Goal: Information Seeking & Learning: Learn about a topic

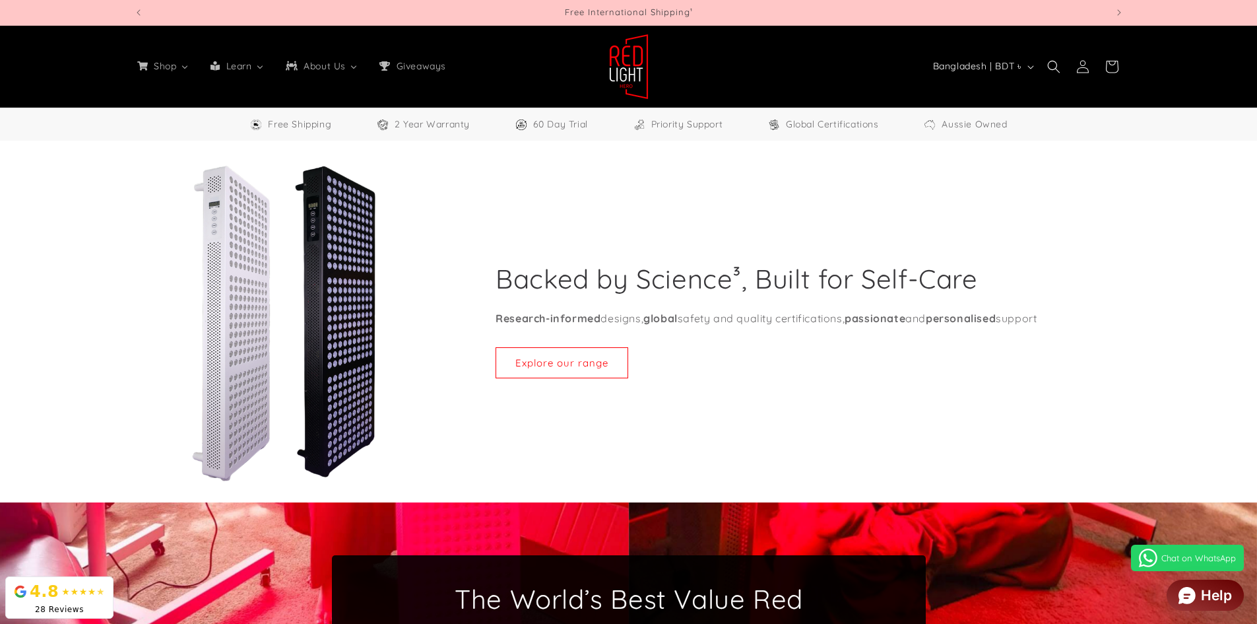
select select "**"
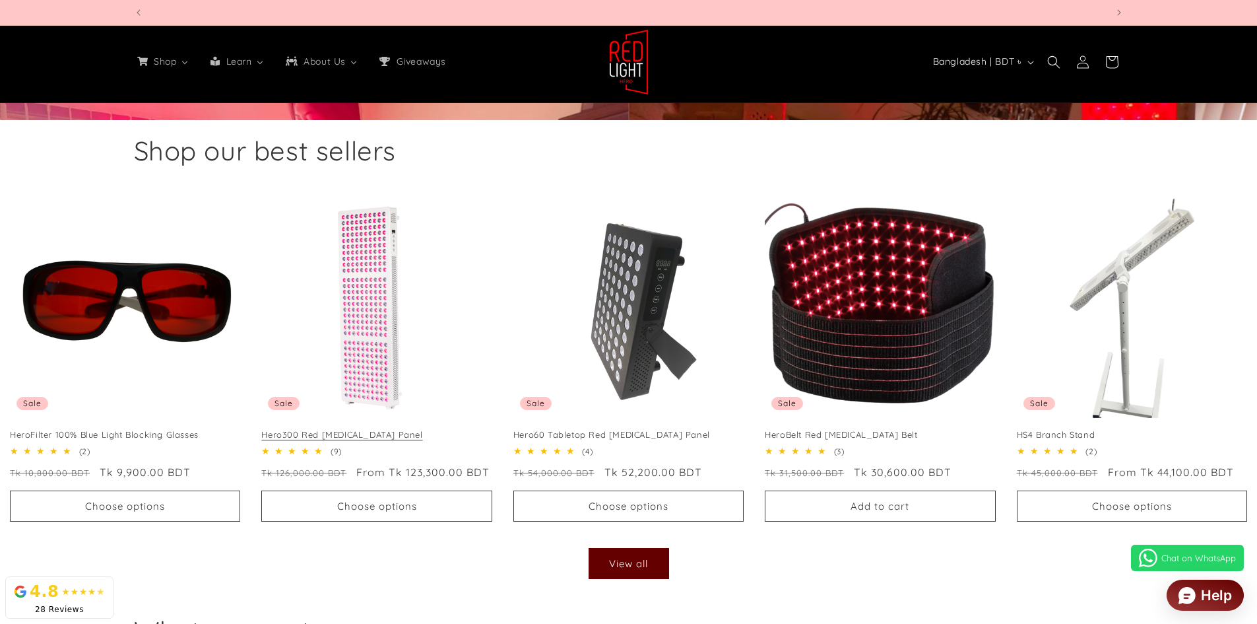
scroll to position [0, 2918]
click at [374, 429] on link "Hero300 Red [MEDICAL_DATA] Panel" at bounding box center [376, 434] width 230 height 11
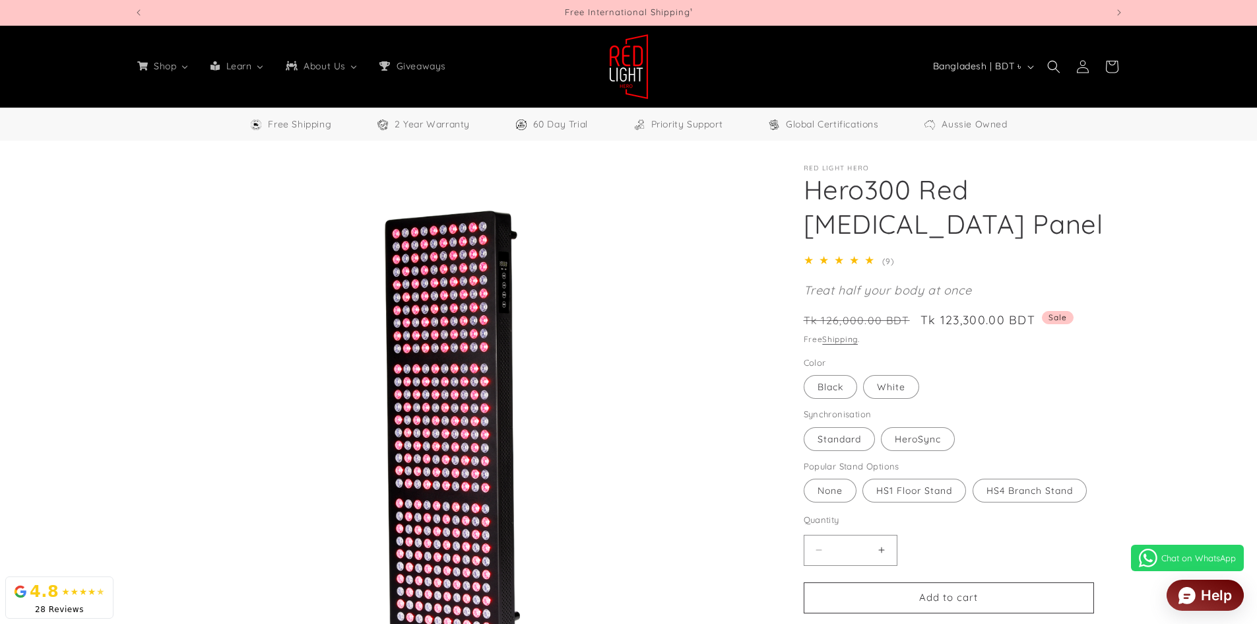
select select "**"
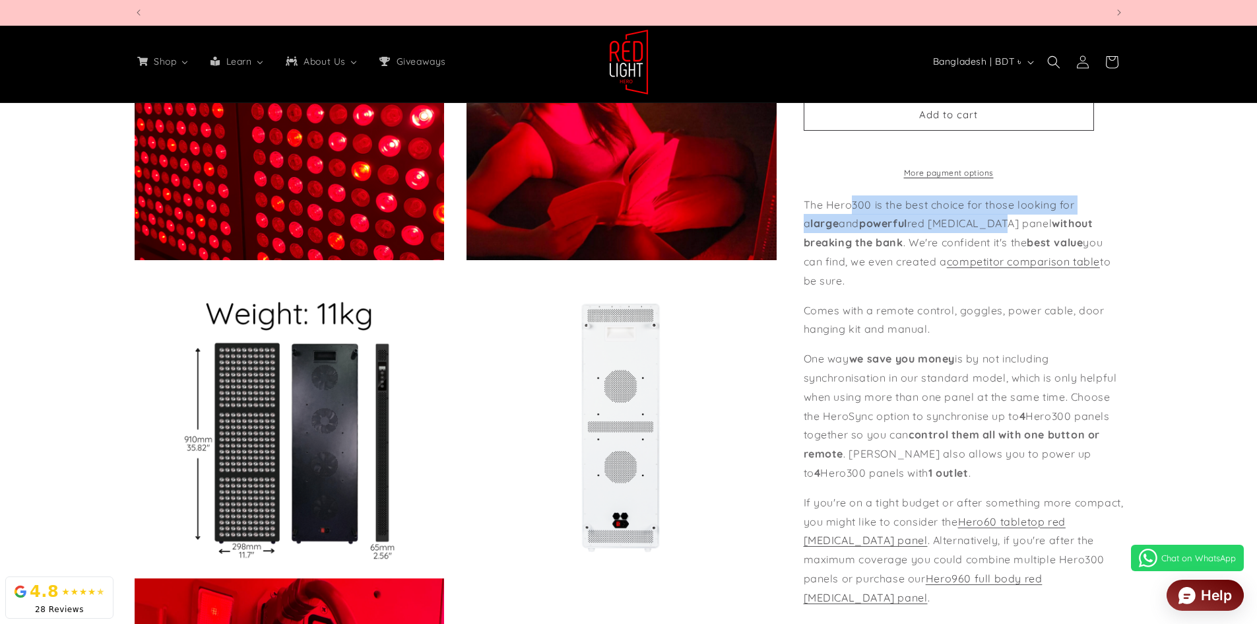
scroll to position [0, 3891]
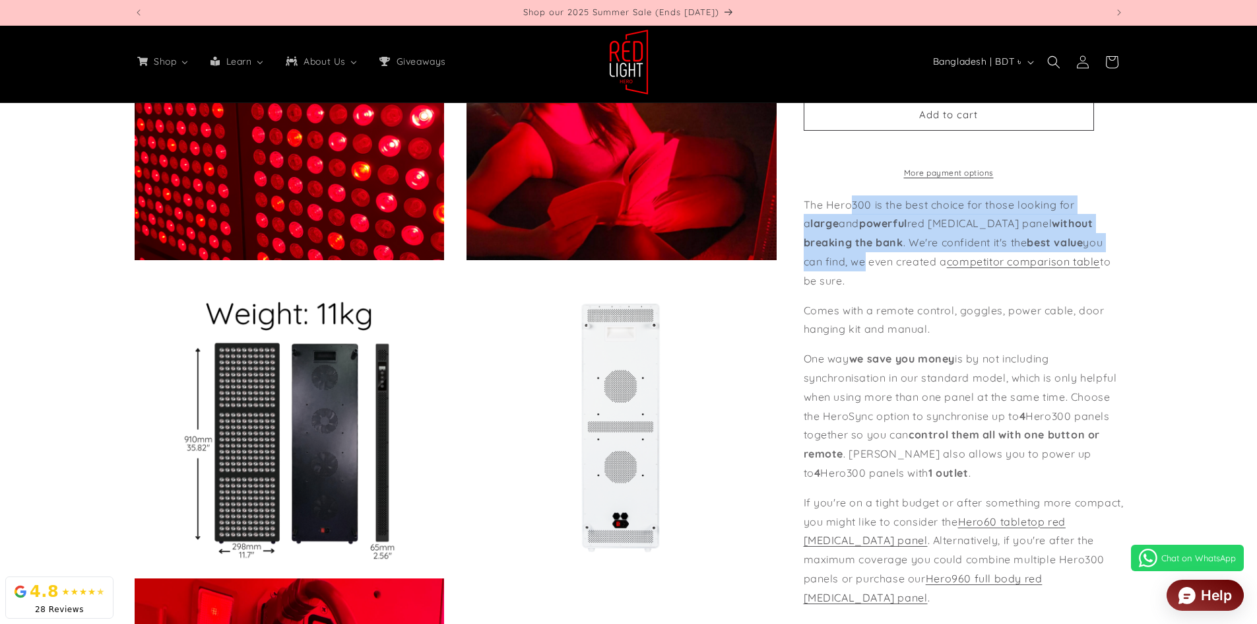
drag, startPoint x: 852, startPoint y: 226, endPoint x: 1096, endPoint y: 265, distance: 247.3
click at [1096, 265] on p "The Hero300 is the best choice for those looking for a large and powerful red l…" at bounding box center [964, 242] width 320 height 95
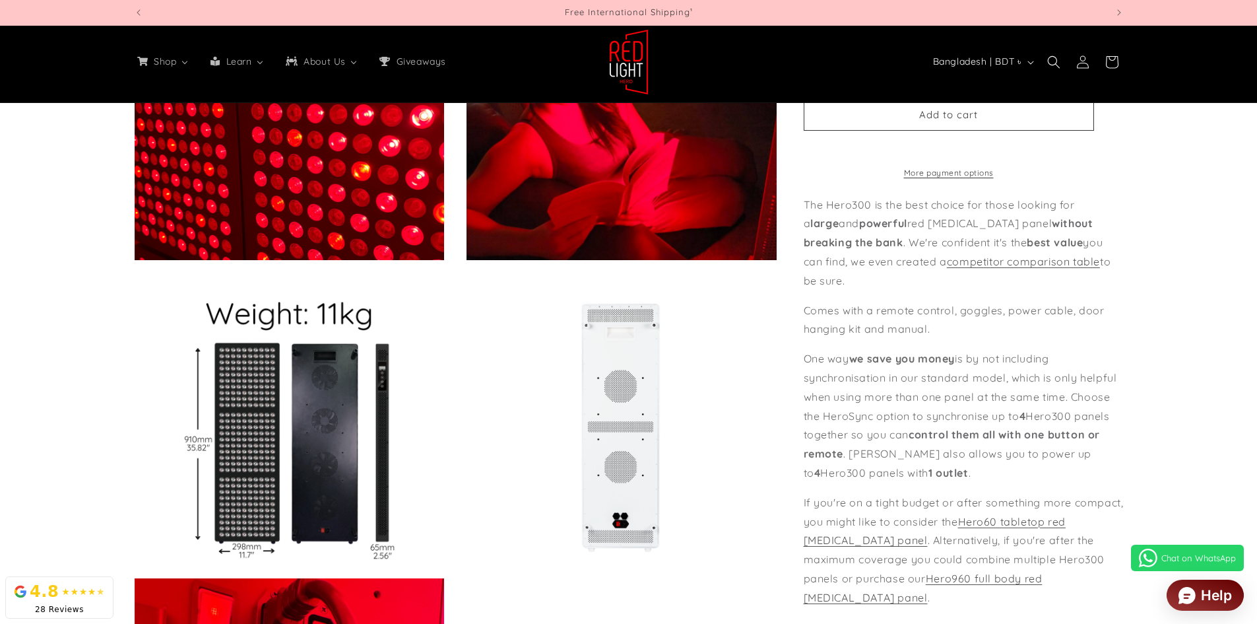
click at [1143, 368] on div "Skip to product information Open media 1 in modal Open media 2 in modal Open me…" at bounding box center [629, 49] width 1056 height 1883
drag, startPoint x: 808, startPoint y: 360, endPoint x: 894, endPoint y: 361, distance: 85.1
click at [890, 361] on p "One way we save you money is by not including synchronisation in our standard m…" at bounding box center [964, 415] width 320 height 133
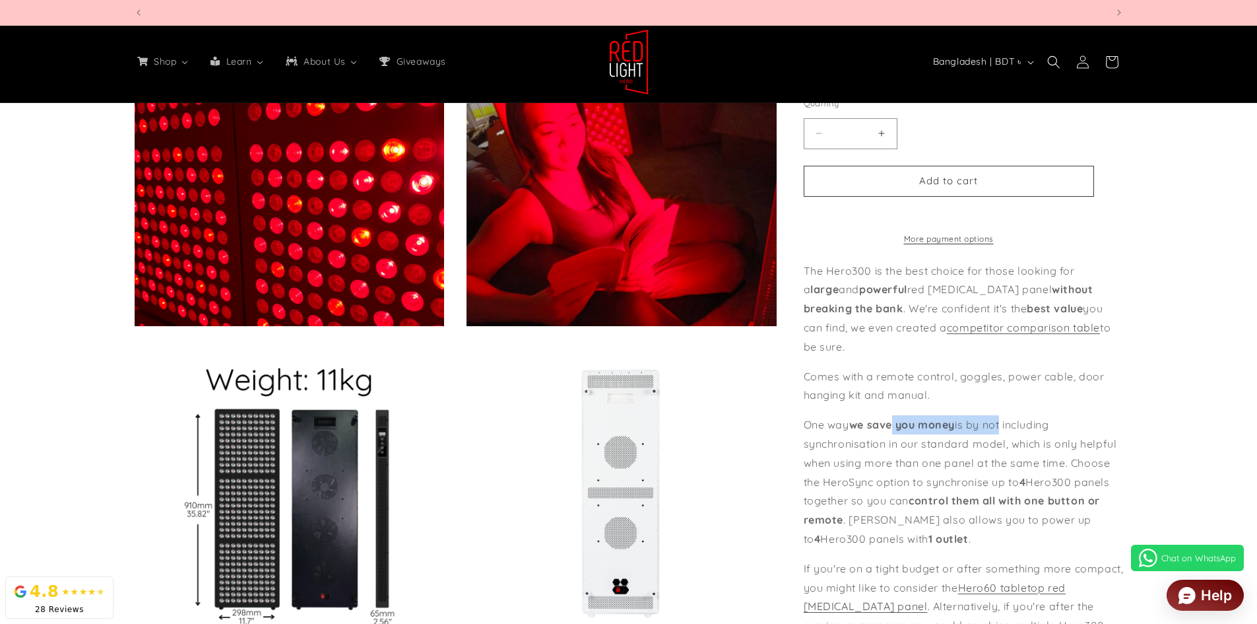
scroll to position [0, 2918]
drag, startPoint x: 896, startPoint y: 431, endPoint x: 1010, endPoint y: 435, distance: 114.9
click at [1009, 432] on p "One way we save you money is by not including synchronisation in our standard m…" at bounding box center [964, 481] width 320 height 133
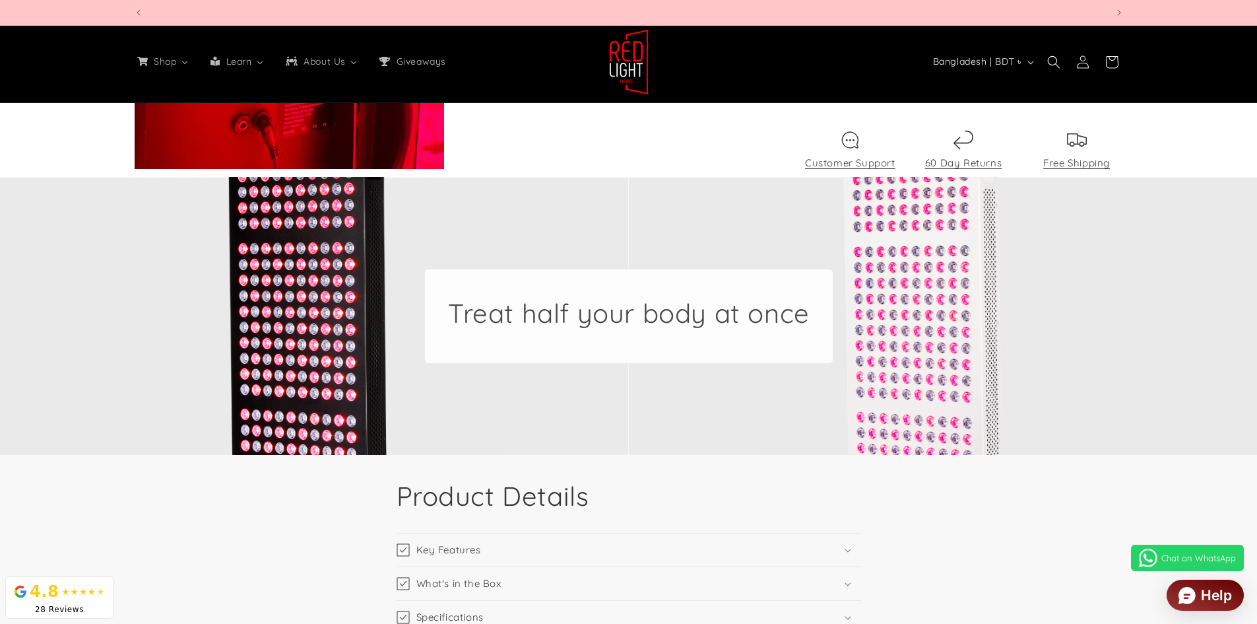
scroll to position [1850, 0]
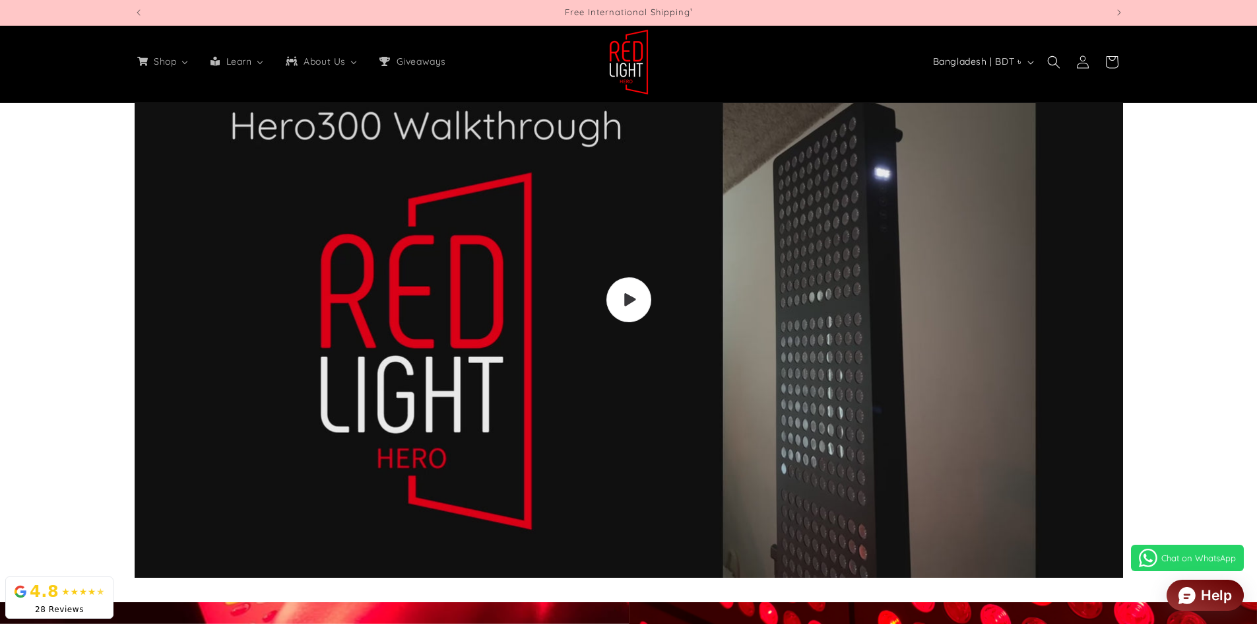
click at [639, 306] on span "Load video: Video walkthrough of Red Light Hero red light therapy panels and de…" at bounding box center [628, 299] width 45 height 45
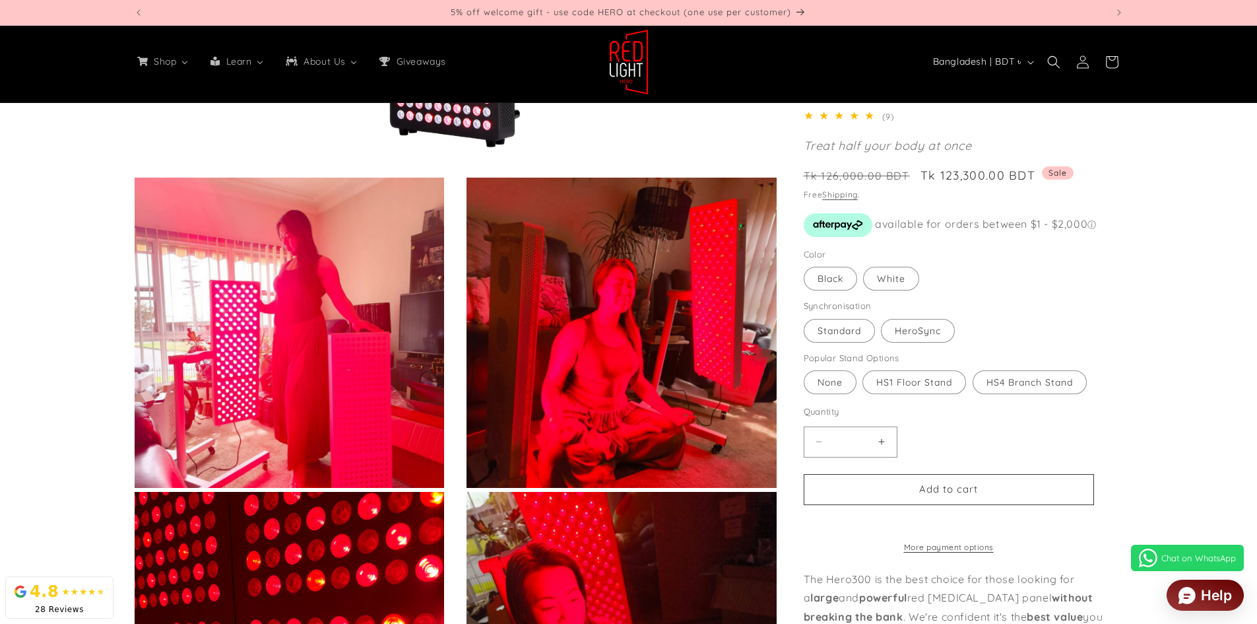
scroll to position [0, 0]
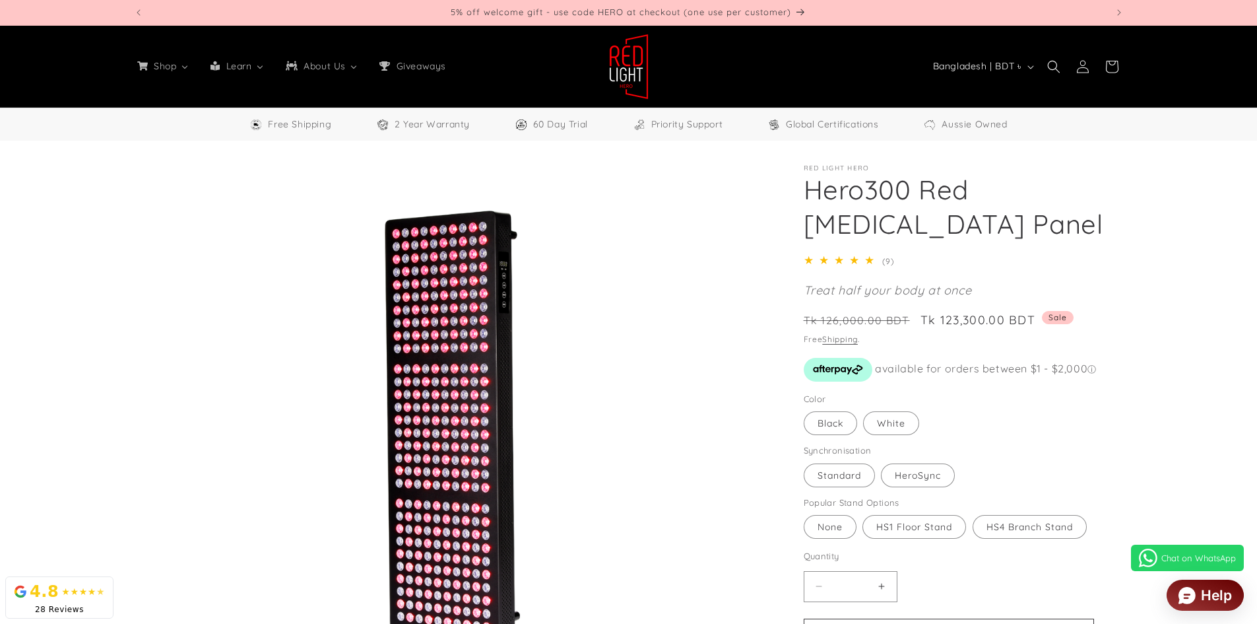
click at [634, 68] on img at bounding box center [629, 67] width 40 height 66
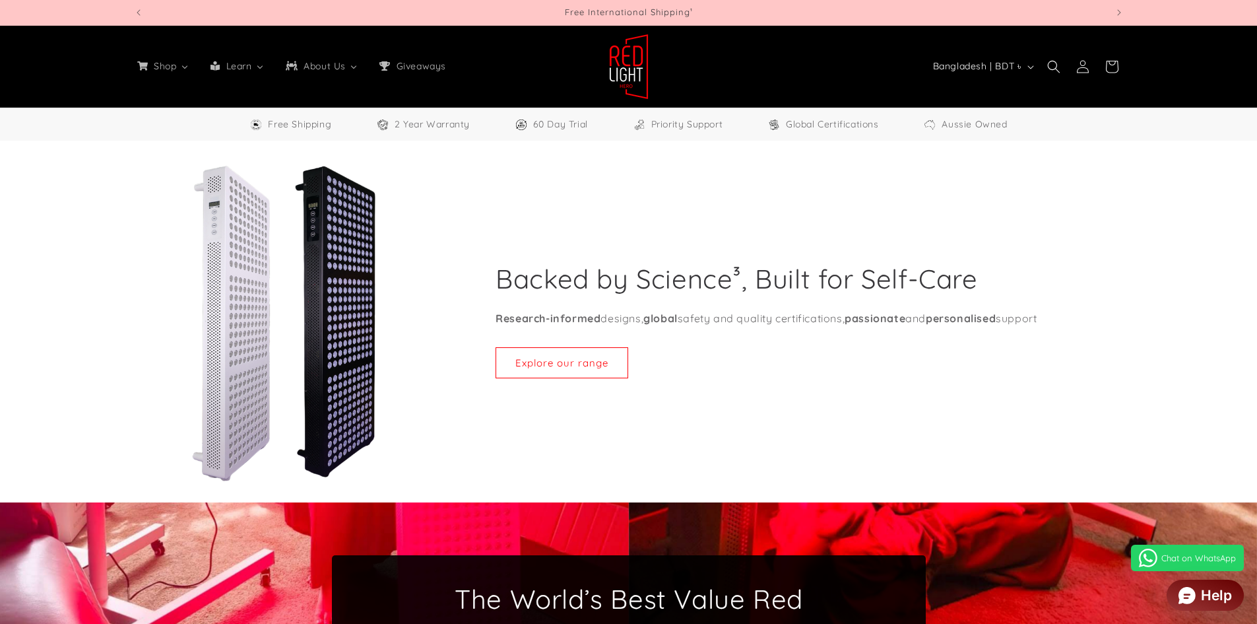
select select "**"
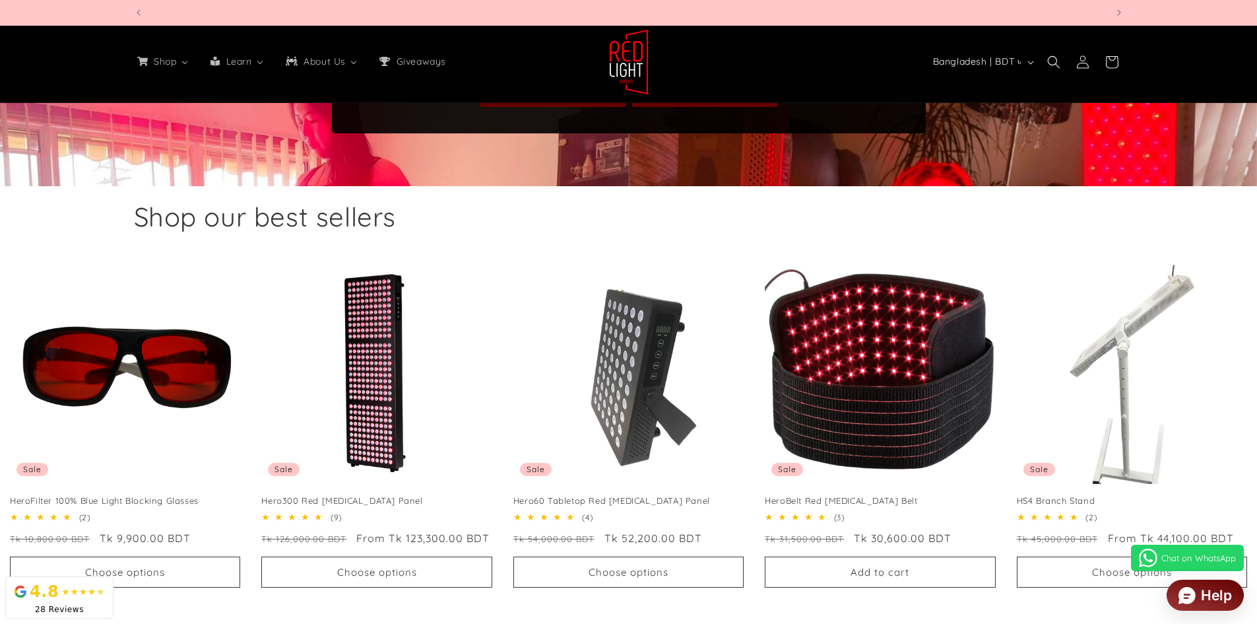
scroll to position [0, 1946]
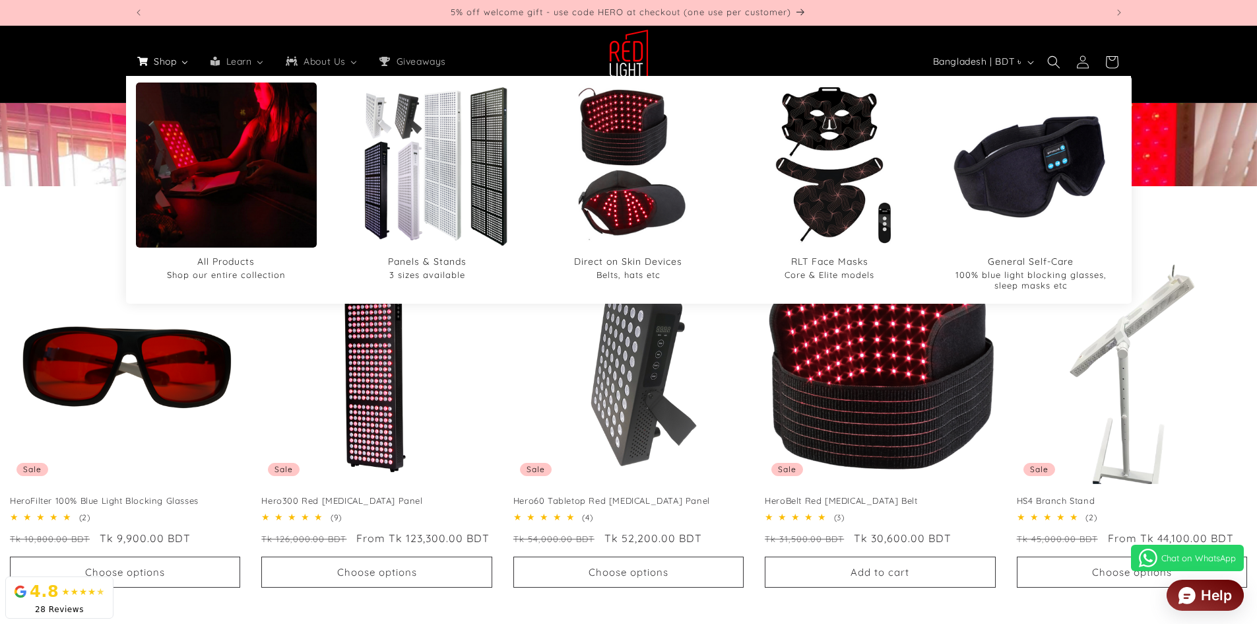
click at [172, 65] on span "Shop" at bounding box center [164, 61] width 26 height 12
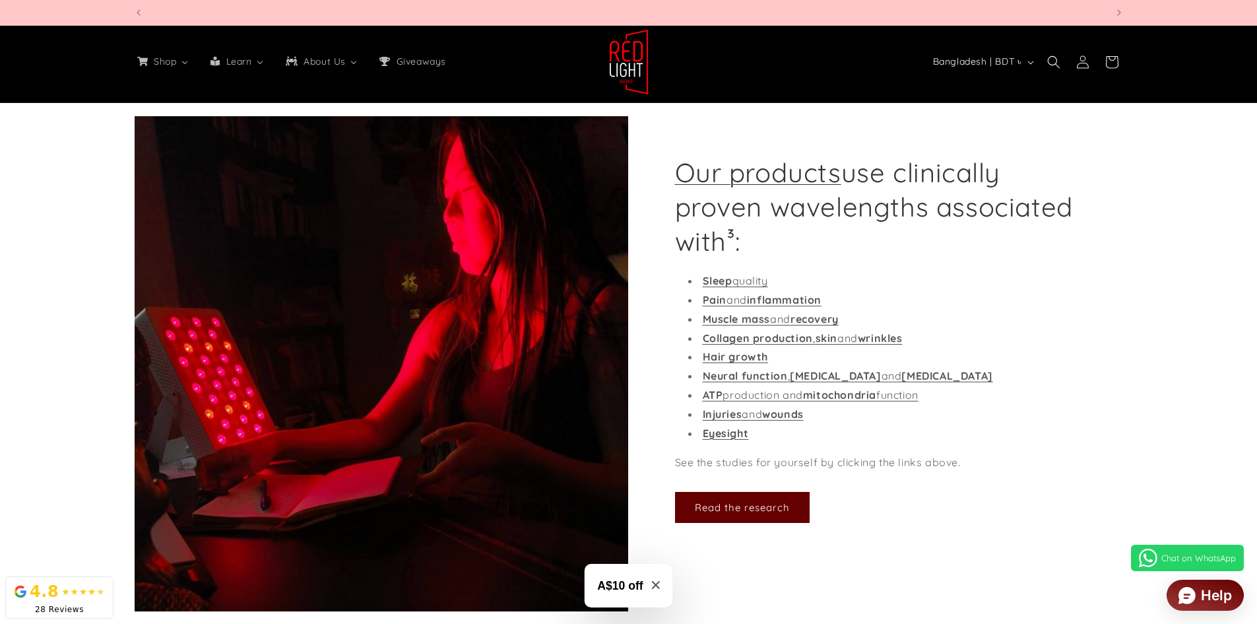
scroll to position [0, 0]
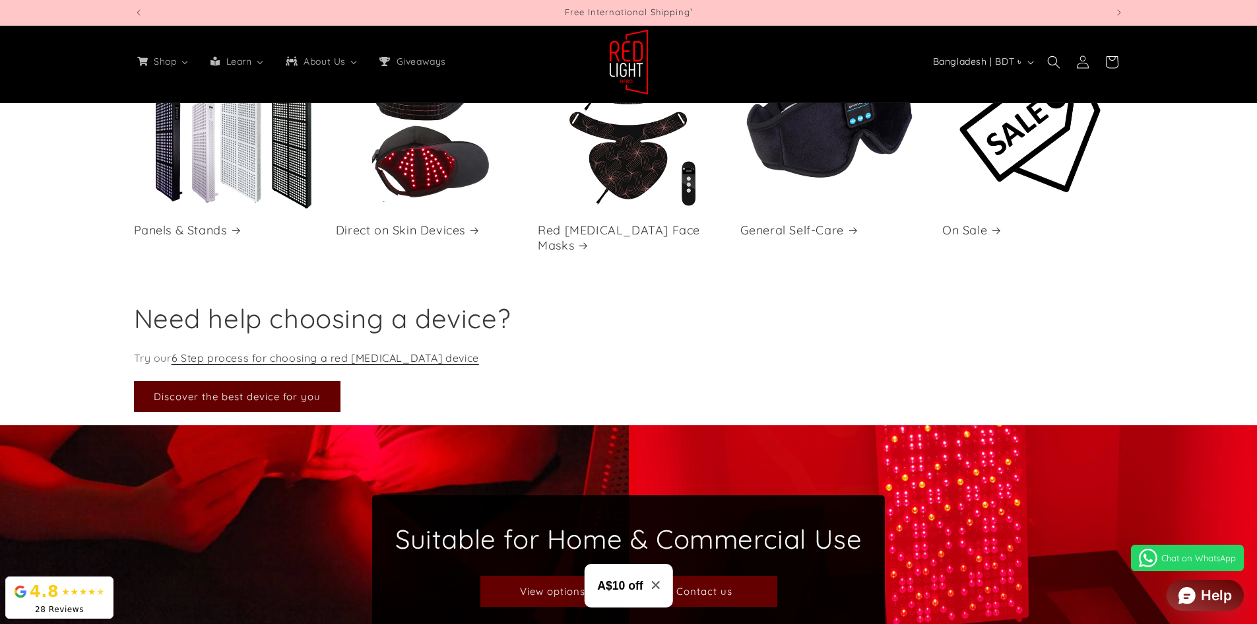
click at [370, 360] on link "6 Step process for choosing a red [MEDICAL_DATA] device" at bounding box center [326, 357] width 308 height 13
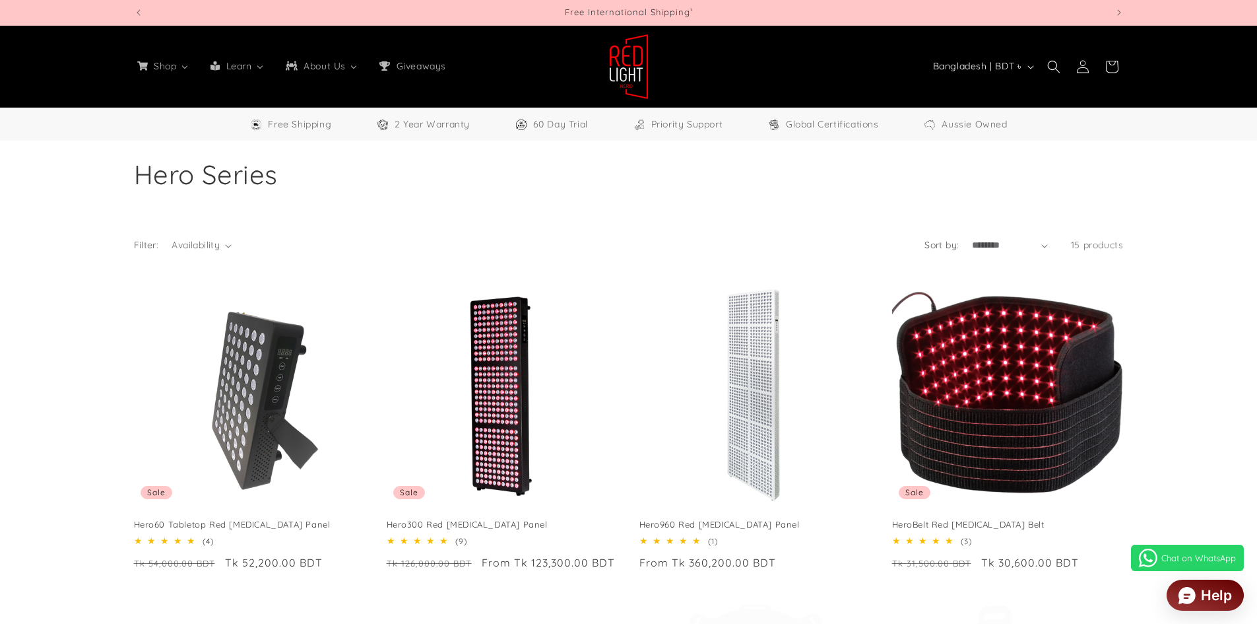
select select "**"
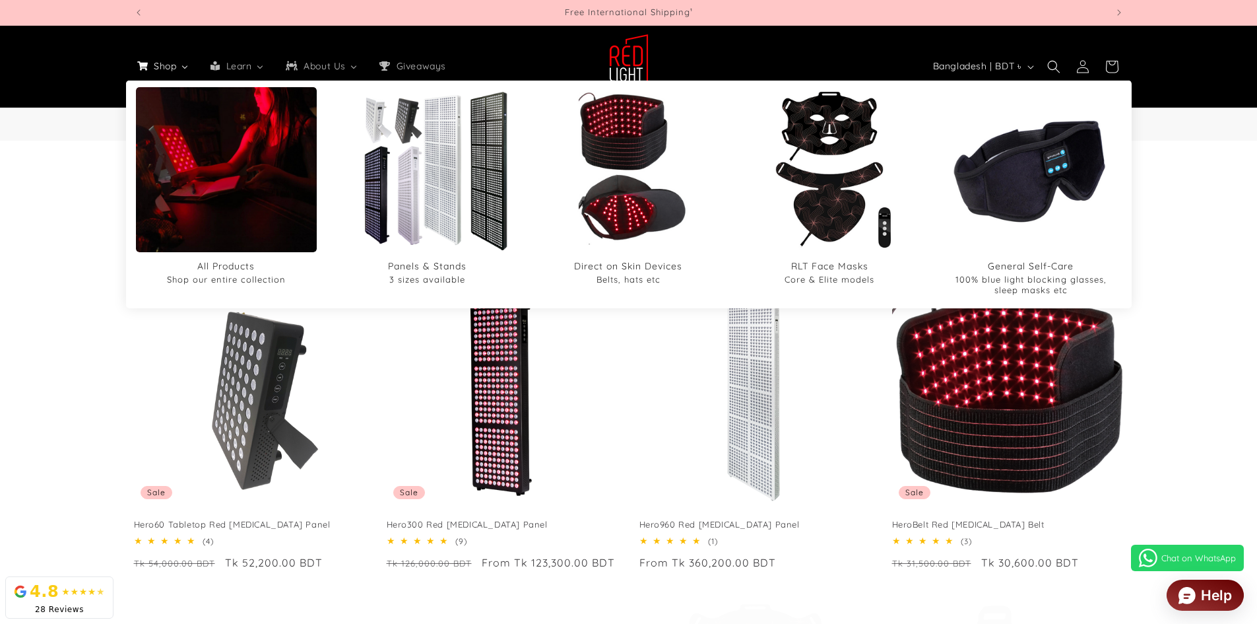
click at [185, 65] on icon "Shop" at bounding box center [184, 66] width 13 height 12
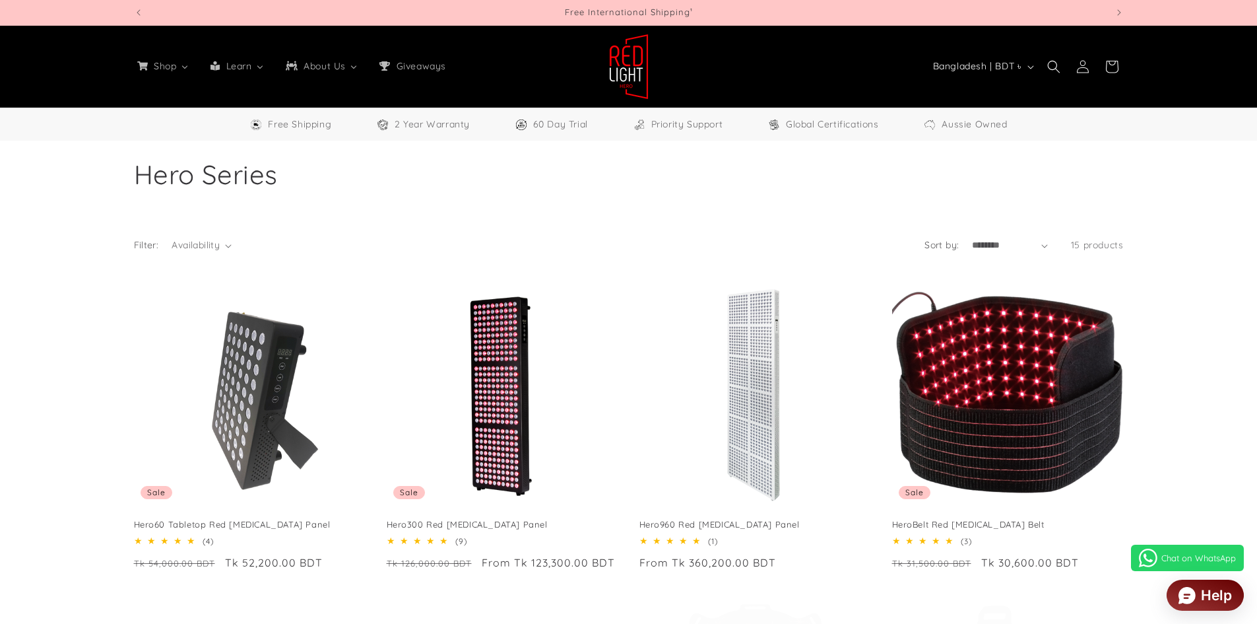
select select "**"
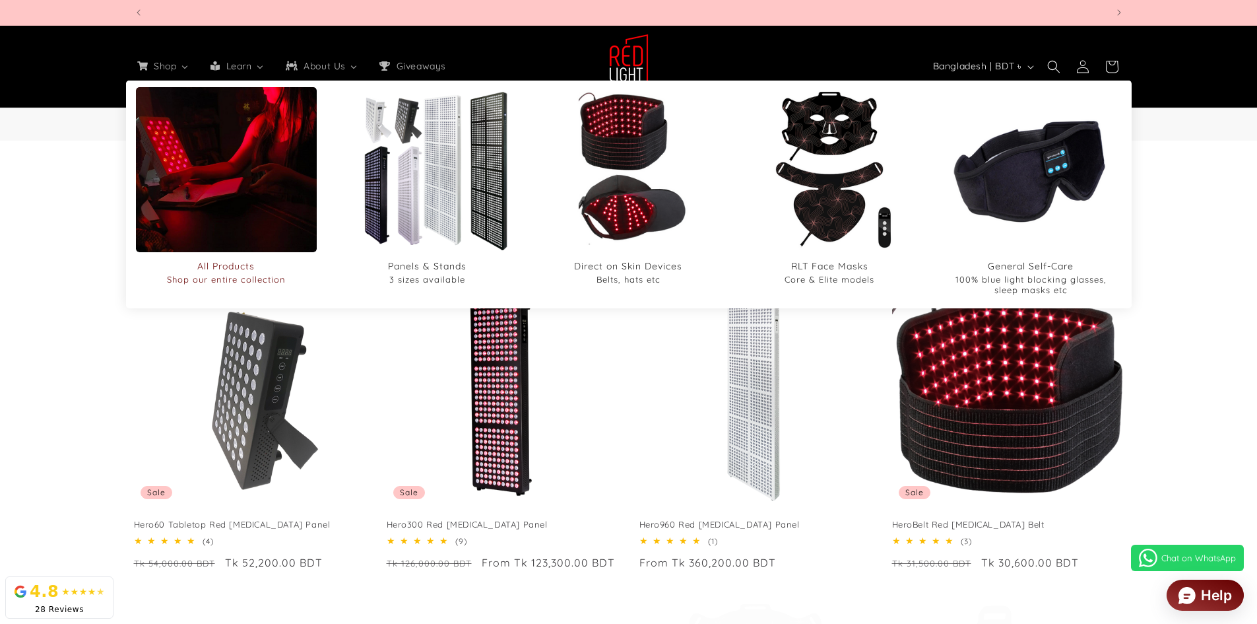
scroll to position [0, 3891]
click at [247, 275] on span "Shop our entire collection" at bounding box center [225, 279] width 181 height 11
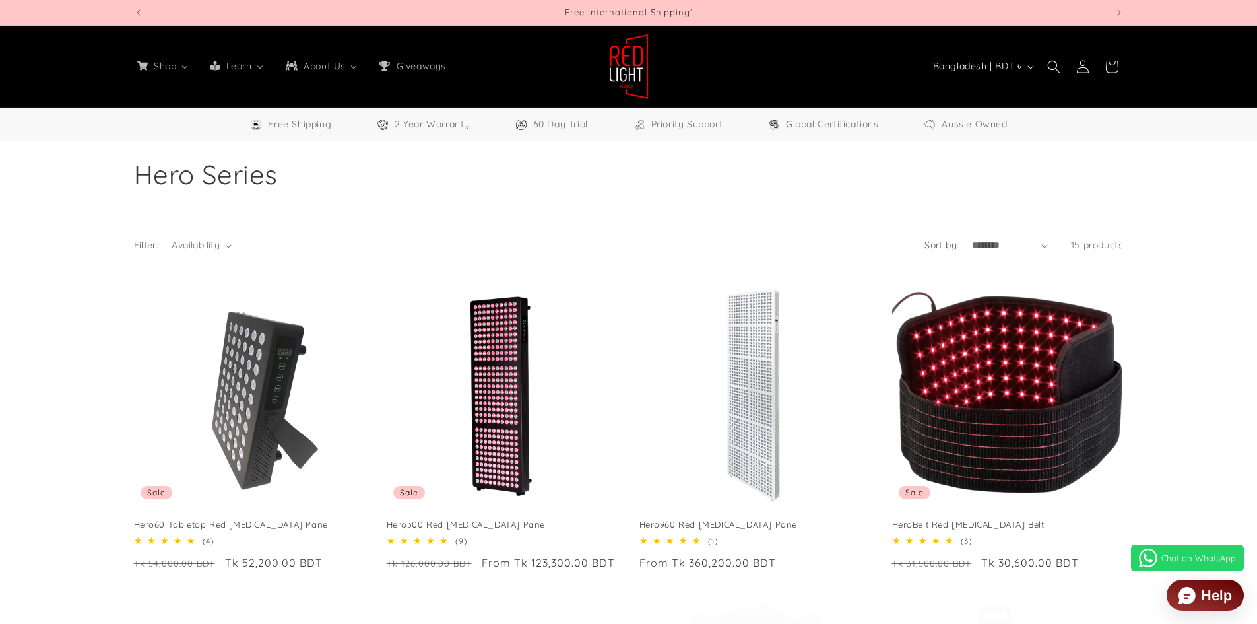
select select "**"
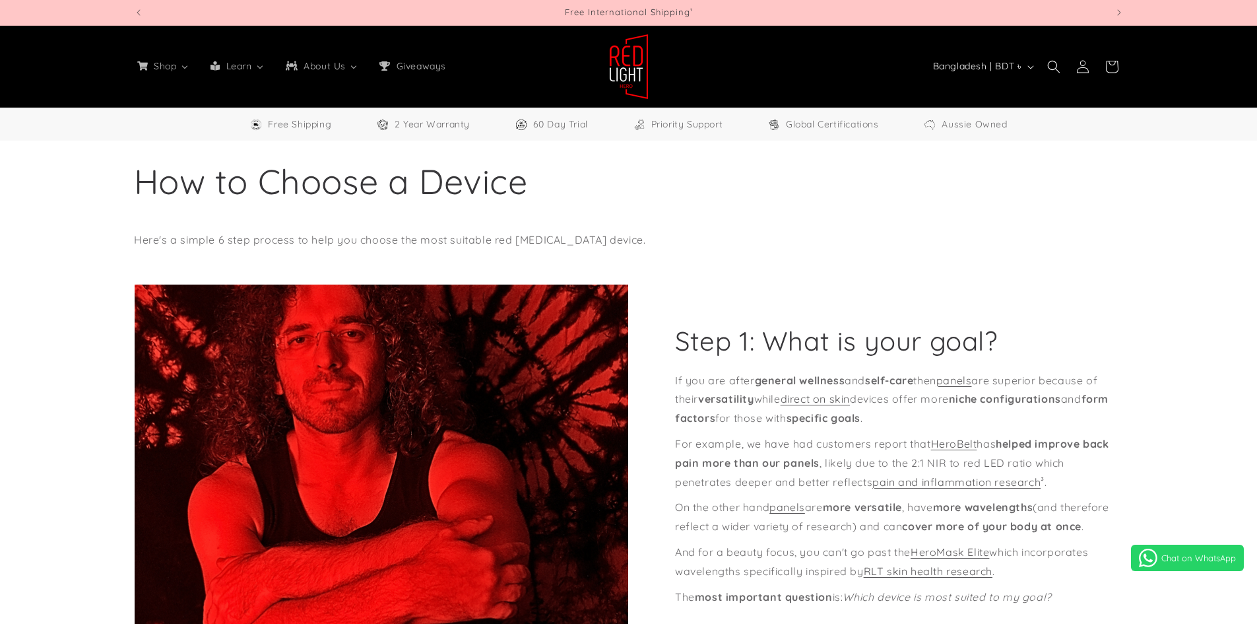
select select "**"
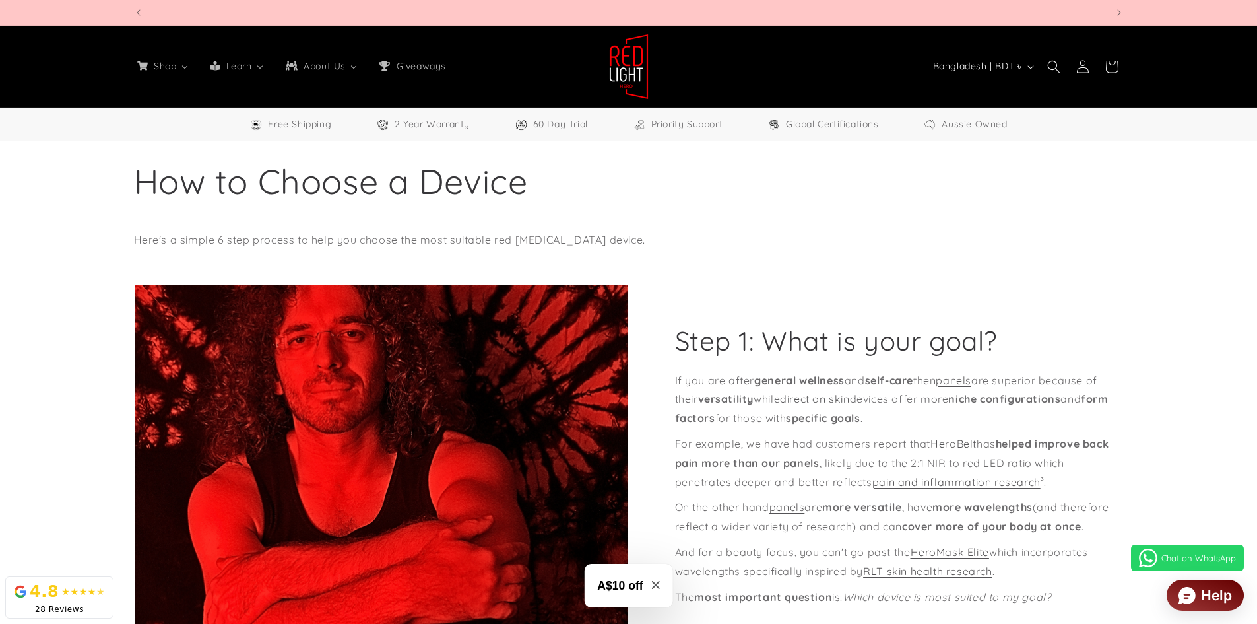
scroll to position [0, 3891]
click at [630, 61] on img at bounding box center [629, 67] width 40 height 66
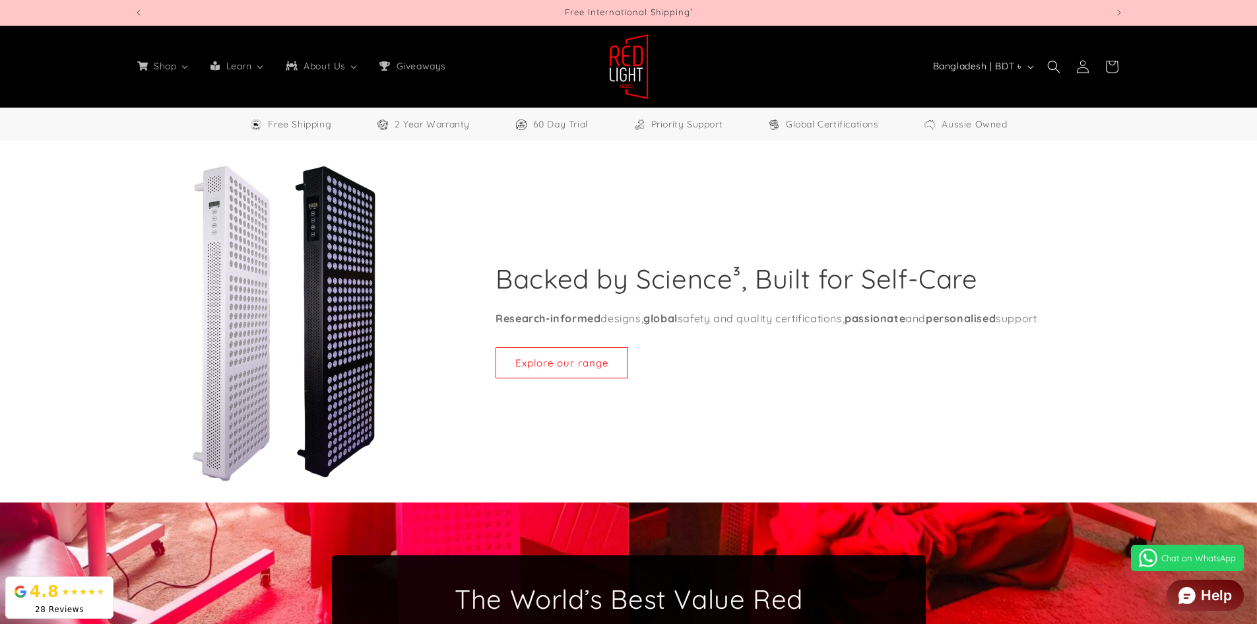
select select "**"
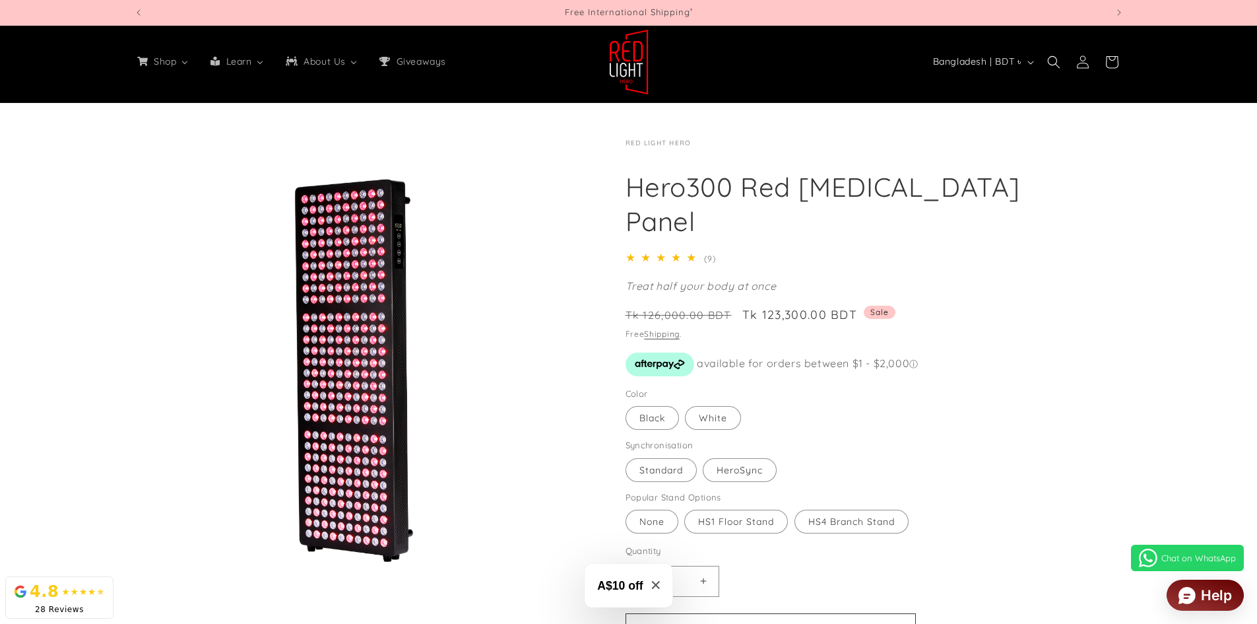
scroll to position [3372, 0]
click at [633, 71] on img at bounding box center [629, 62] width 40 height 66
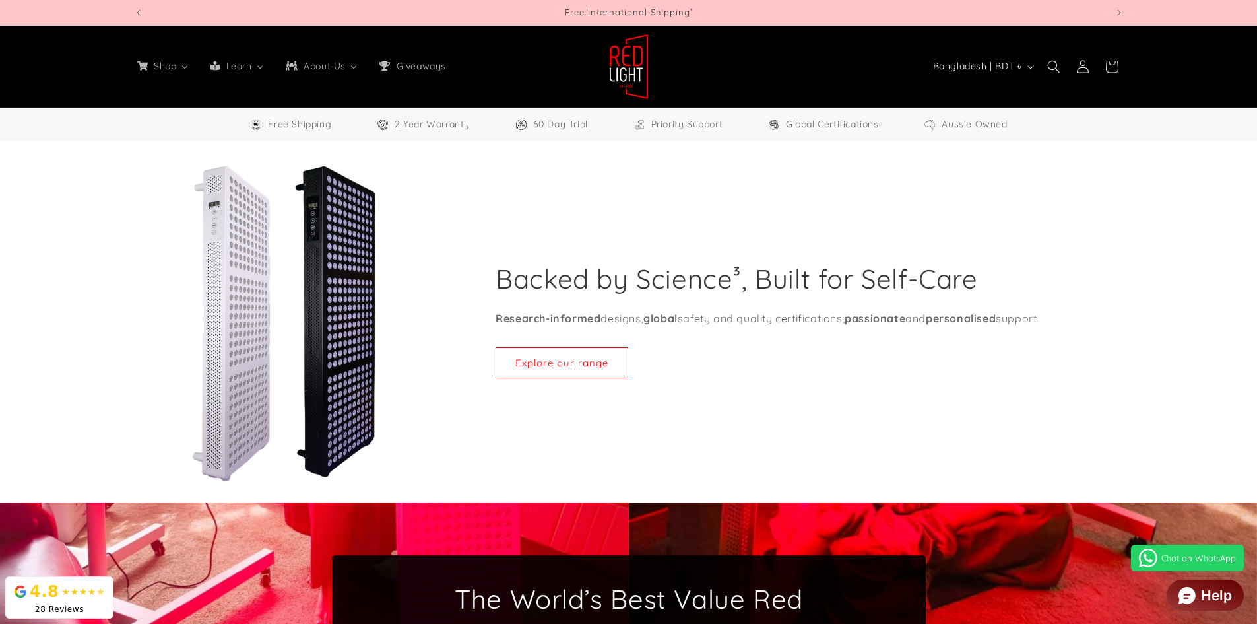
select select "**"
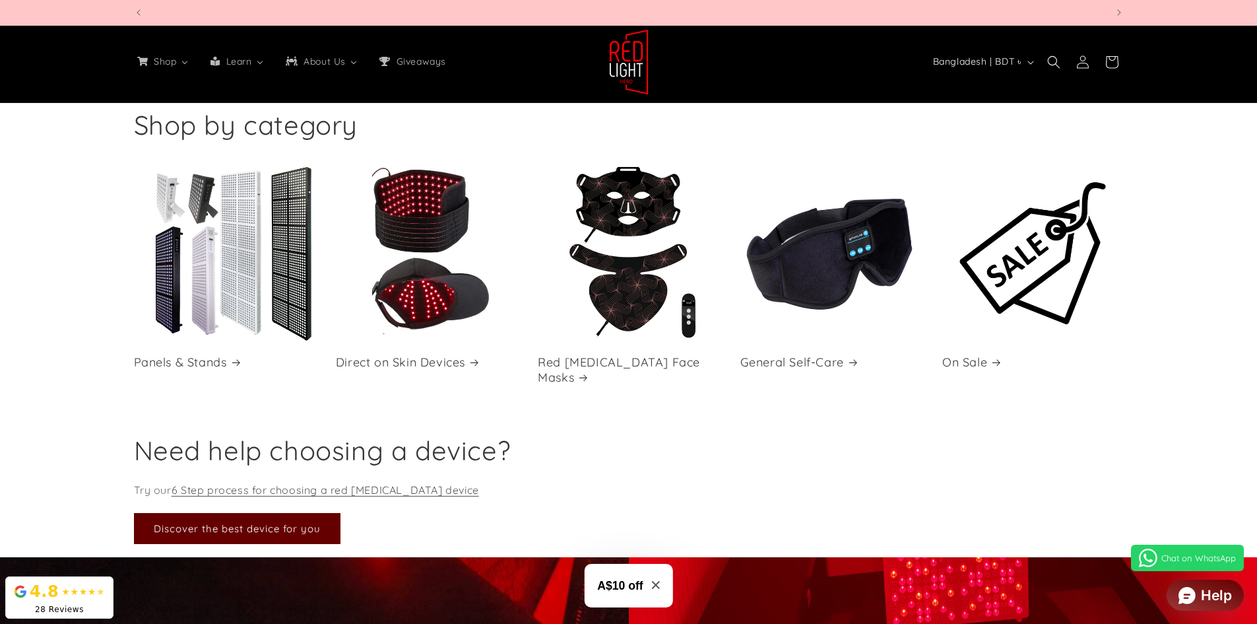
scroll to position [0, 3891]
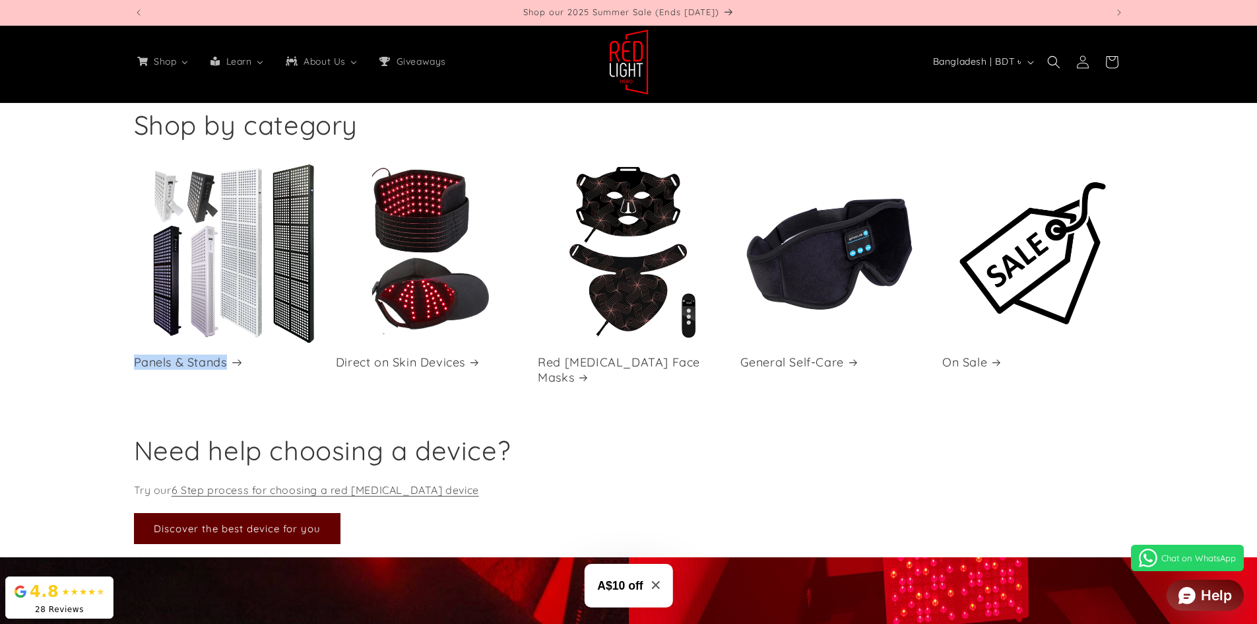
drag, startPoint x: 126, startPoint y: 356, endPoint x: 237, endPoint y: 361, distance: 111.0
click at [237, 361] on div "Shop by category Panels & Stands Our Hero Series red [MEDICAL_DATA] panels and …" at bounding box center [629, 252] width 1056 height 336
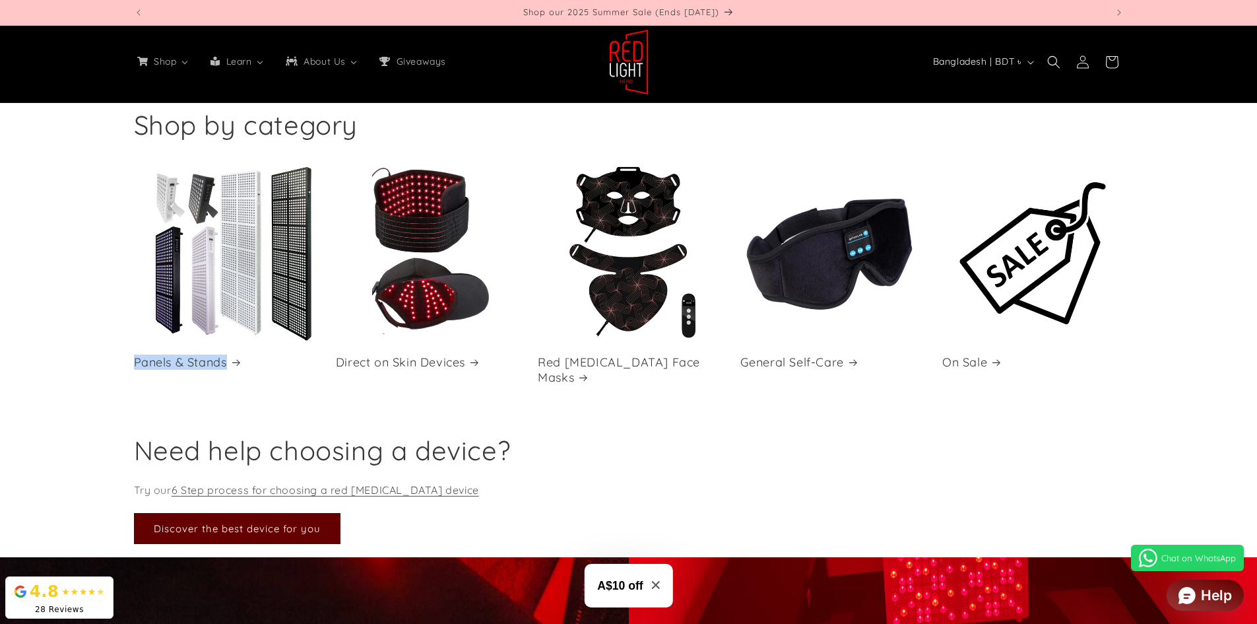
copy link "Panels & Stands"
click at [366, 413] on div "Shop by category Panels & Stands Our Hero Series red [MEDICAL_DATA] panels and …" at bounding box center [629, 252] width 1056 height 336
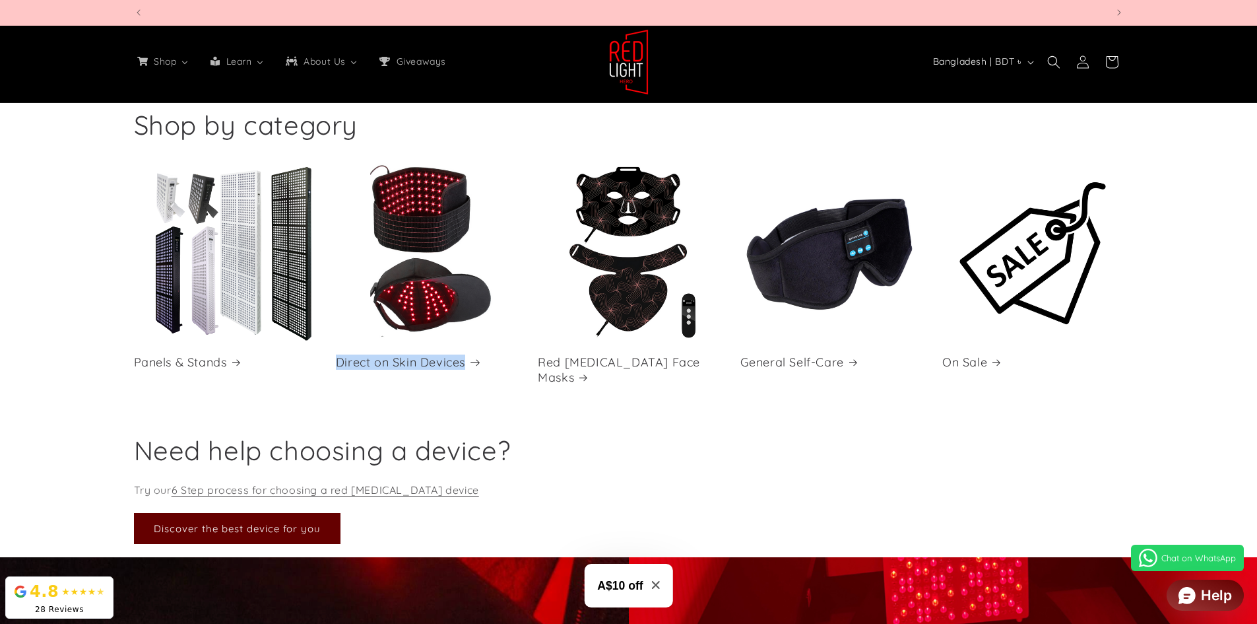
scroll to position [0, 0]
drag, startPoint x: 333, startPoint y: 360, endPoint x: 480, endPoint y: 363, distance: 147.2
click at [480, 363] on ul "Panels & Stands Our Hero Series red [MEDICAL_DATA] panels and stands Panels & S…" at bounding box center [629, 279] width 990 height 234
copy link "Direct on Skin Devices"
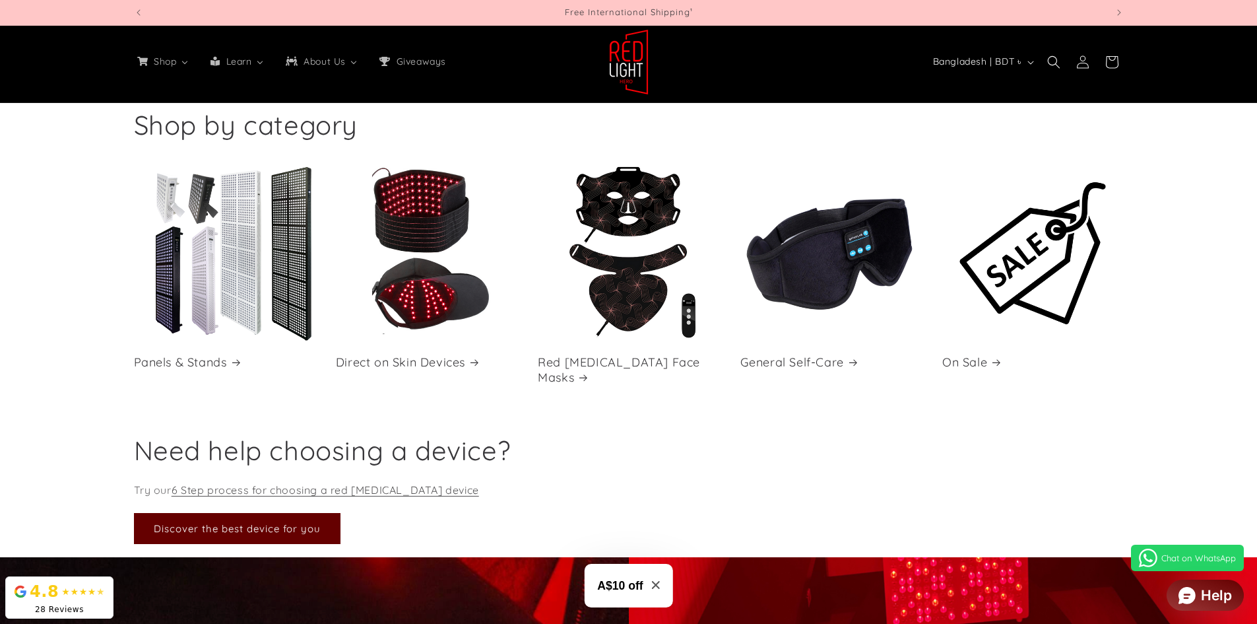
click at [857, 431] on div "Need help choosing a device? Try our 6 Step process for choosing a red [MEDICAL…" at bounding box center [628, 488] width 1257 height 137
drag, startPoint x: 736, startPoint y: 345, endPoint x: 805, endPoint y: 368, distance: 72.8
click at [805, 368] on ul "Panels & Stands Our Hero Series red [MEDICAL_DATA] panels and stands Panels & S…" at bounding box center [629, 279] width 990 height 234
copy link "General Self-Care"
click at [809, 354] on link "General Self-Care" at bounding box center [830, 361] width 181 height 15
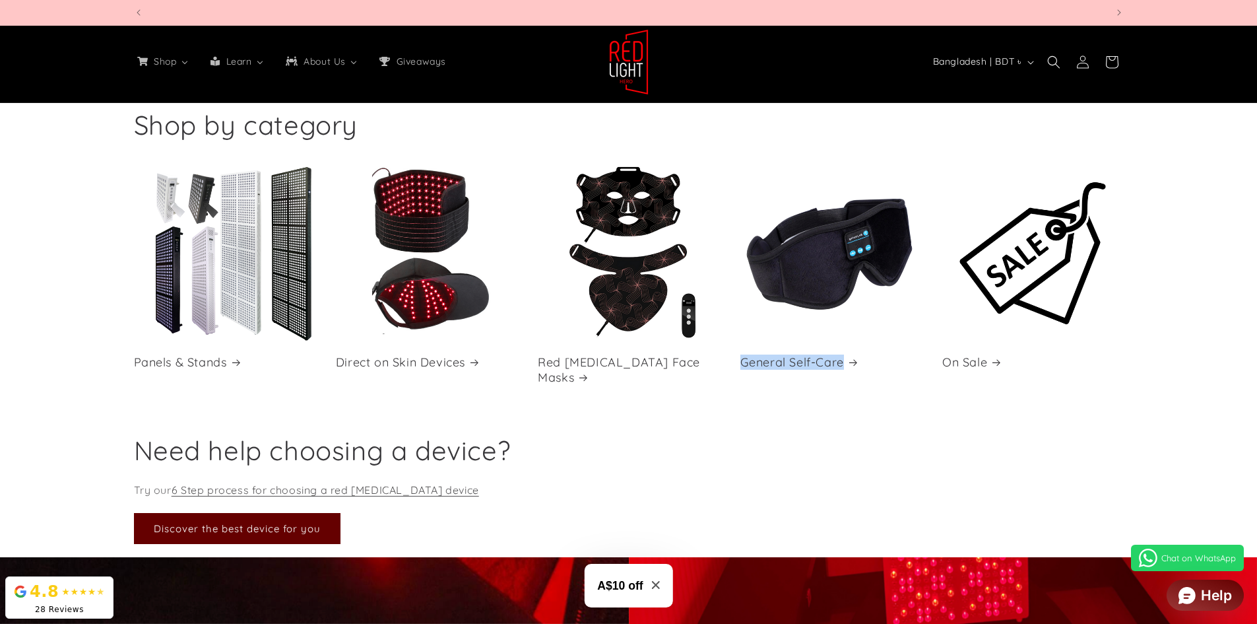
scroll to position [0, 1946]
click at [422, 354] on link "Direct on Skin Devices" at bounding box center [426, 361] width 181 height 15
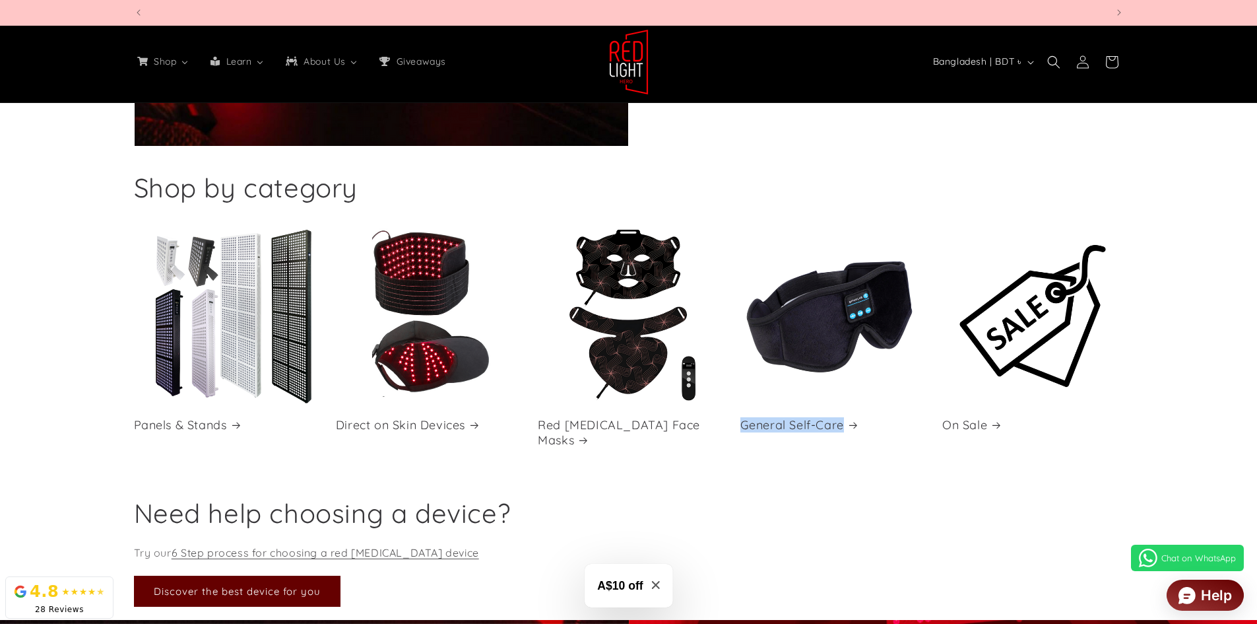
scroll to position [0, 0]
click at [424, 417] on link "Direct on Skin Devices" at bounding box center [426, 424] width 181 height 15
click at [946, 507] on div "Need help choosing a device? Try our 6 Step process for choosing a red light th…" at bounding box center [629, 551] width 1056 height 111
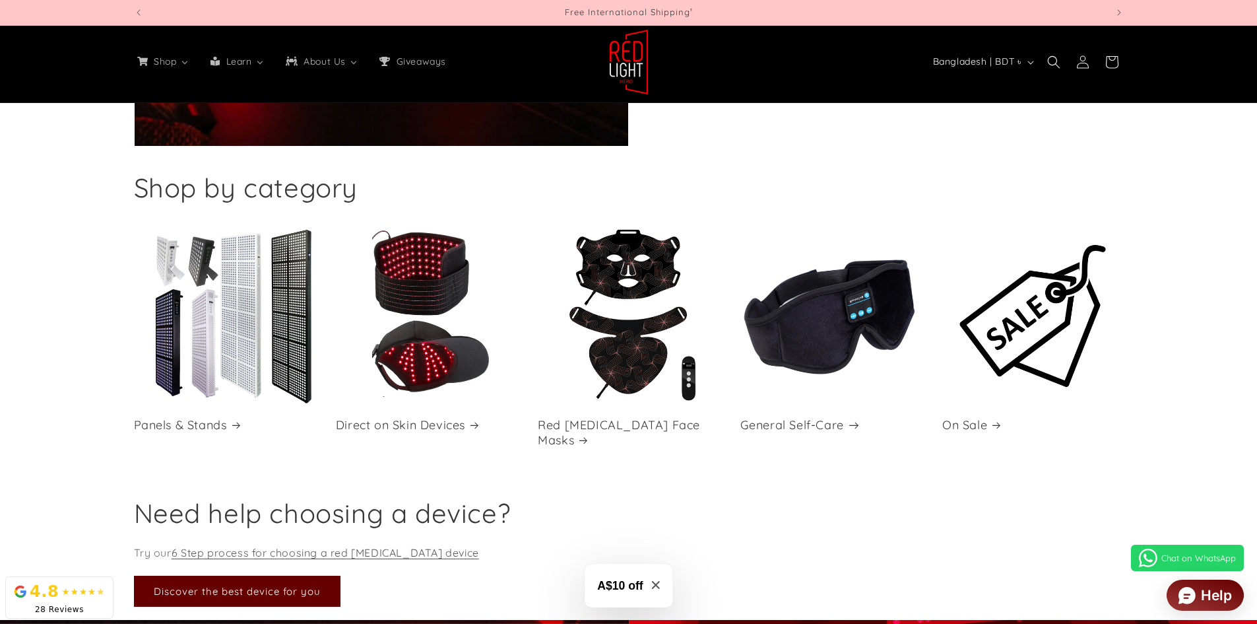
click at [832, 417] on link "General Self-Care" at bounding box center [830, 424] width 181 height 15
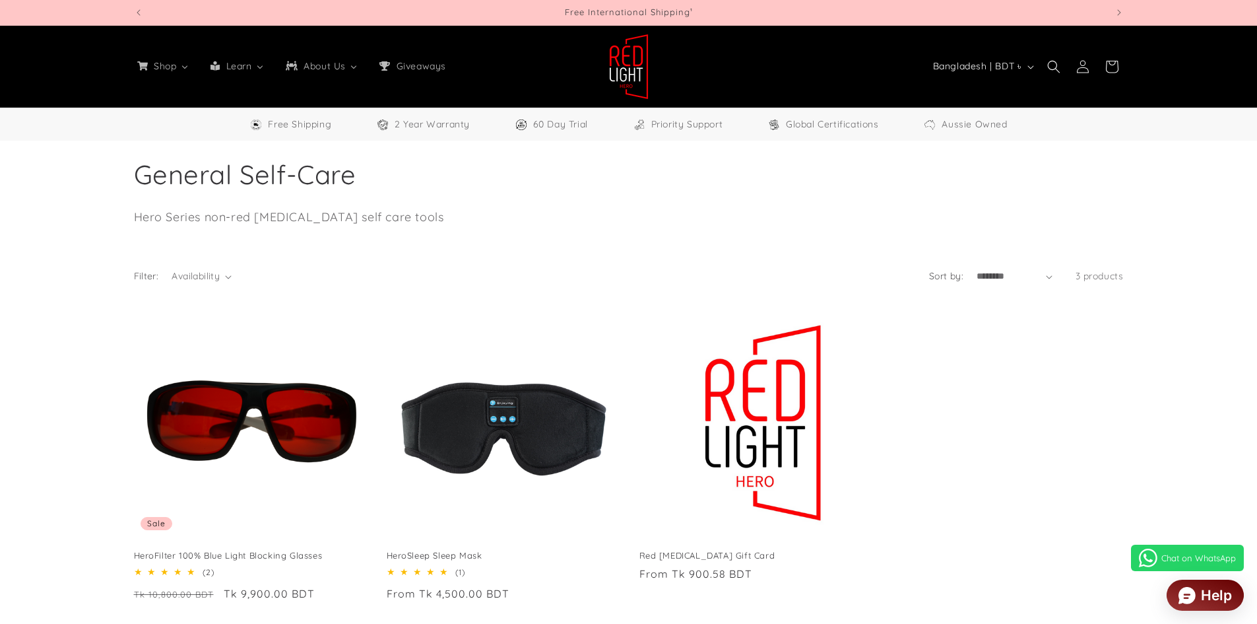
select select "**"
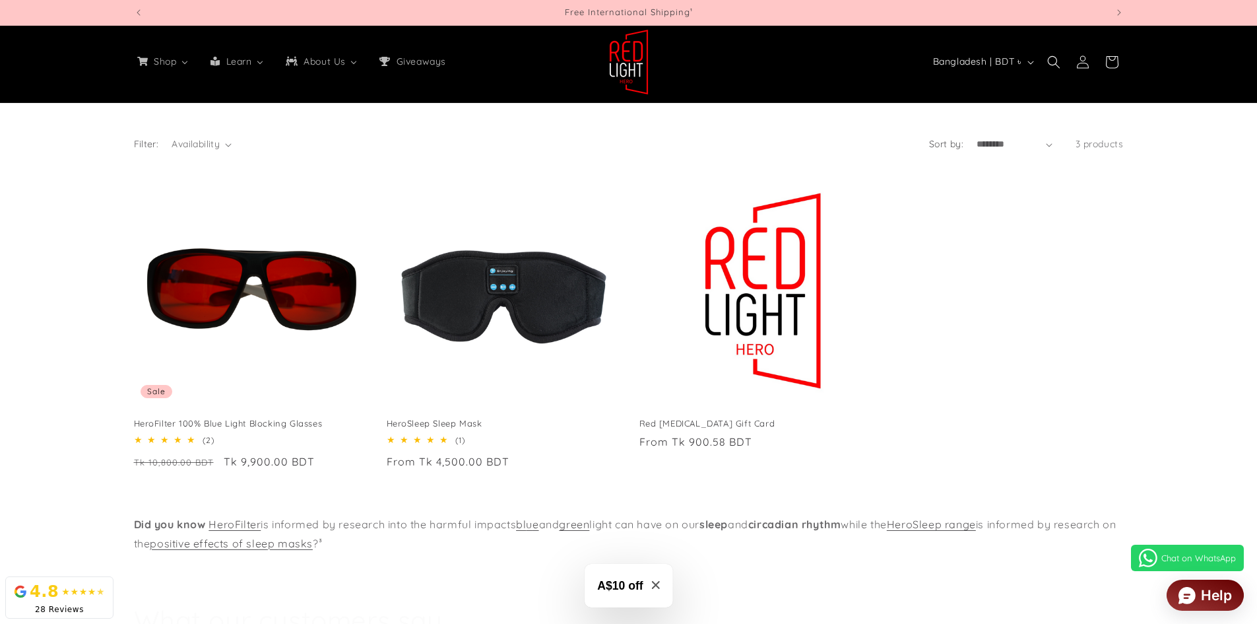
scroll to position [0, 3891]
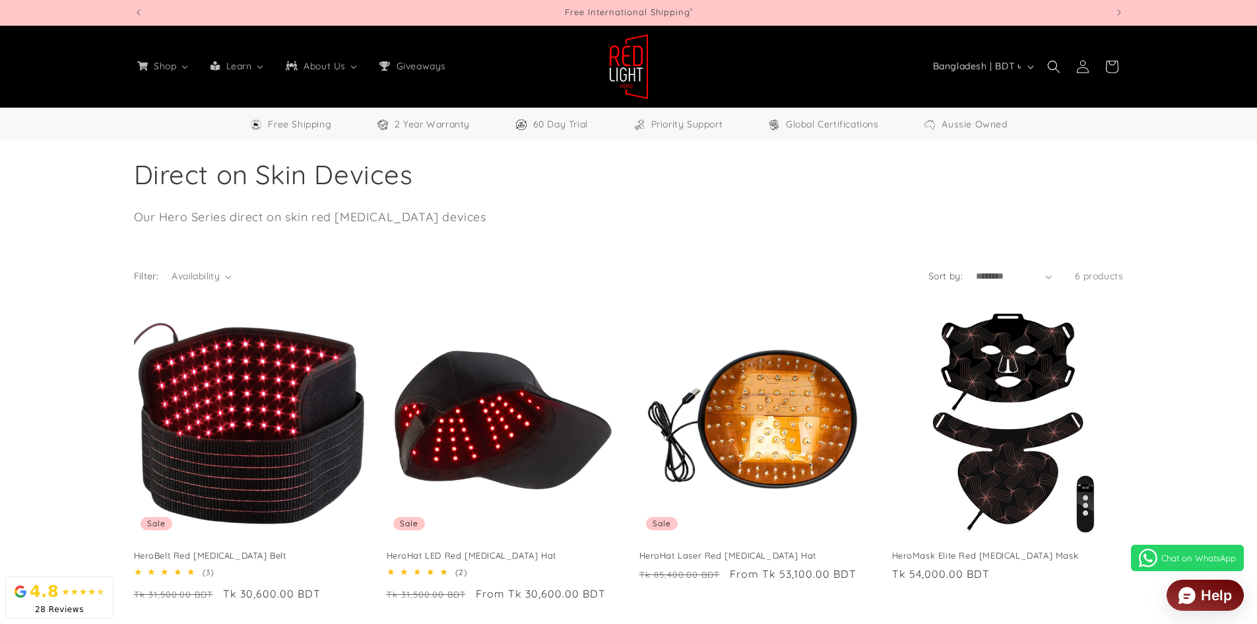
select select "**"
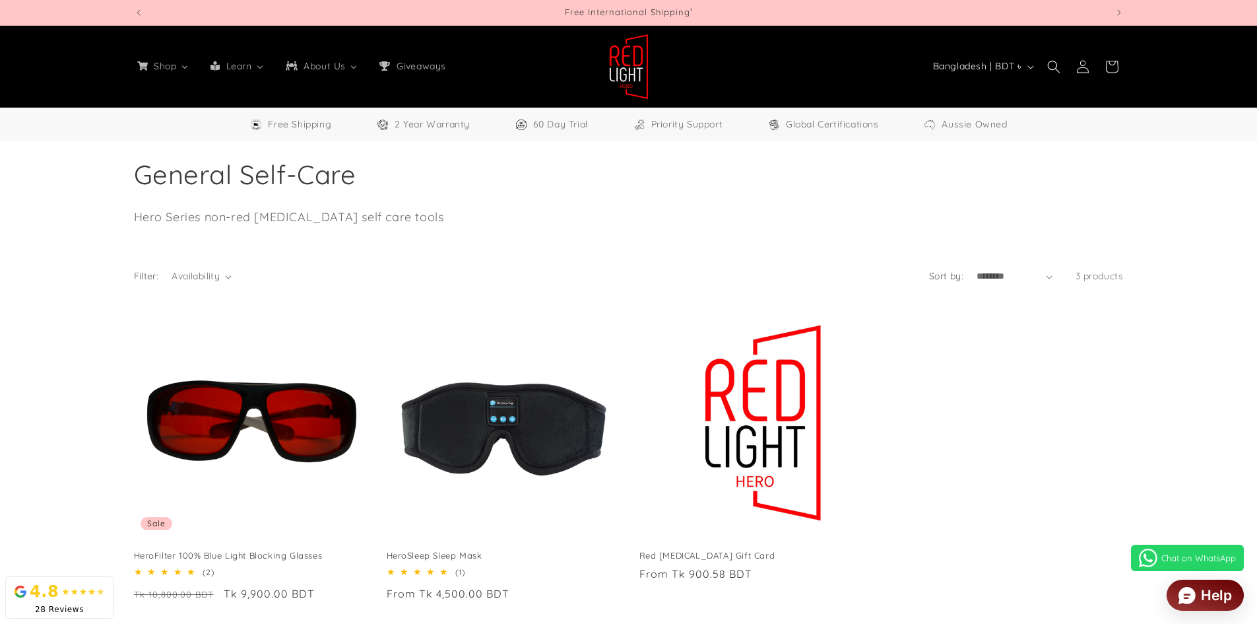
select select "**"
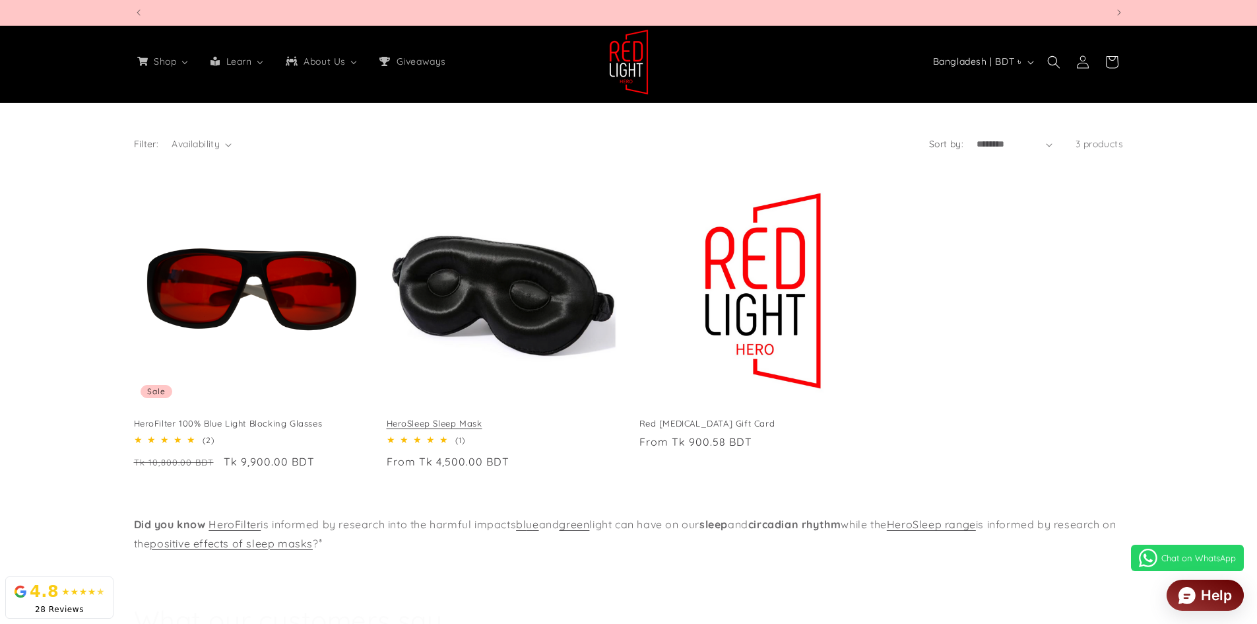
scroll to position [0, 1946]
click at [507, 418] on link "HeroSleep Sleep Mask" at bounding box center [503, 423] width 232 height 11
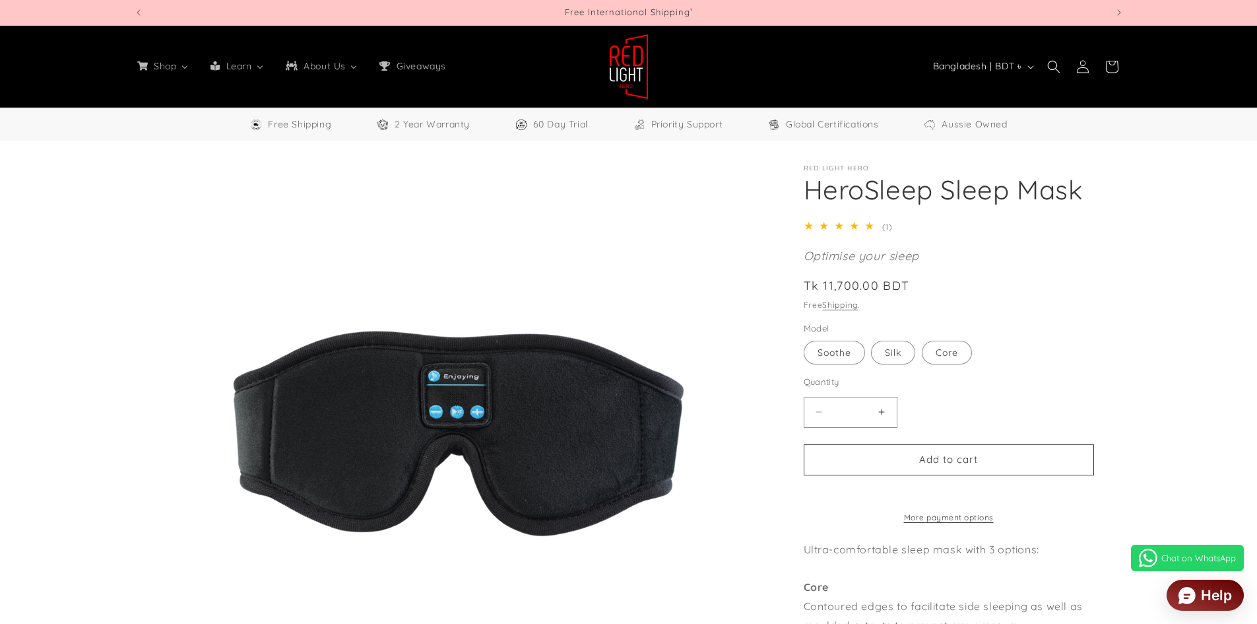
select select "**"
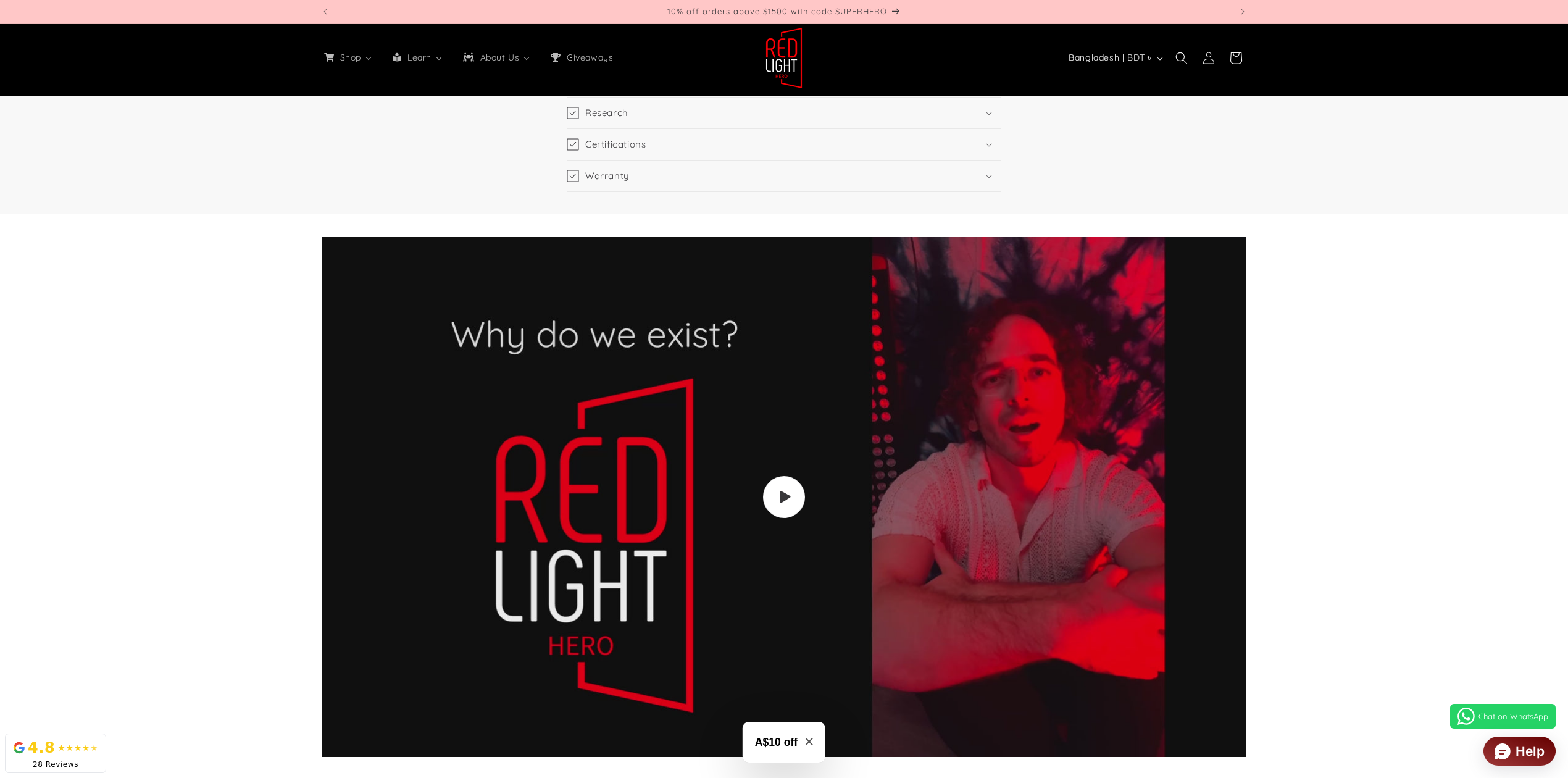
click at [784, 497] on icon "Load video: Video walkthrough of Red Light Hero red light therapy panels and de…" at bounding box center [785, 497] width 10 height 12
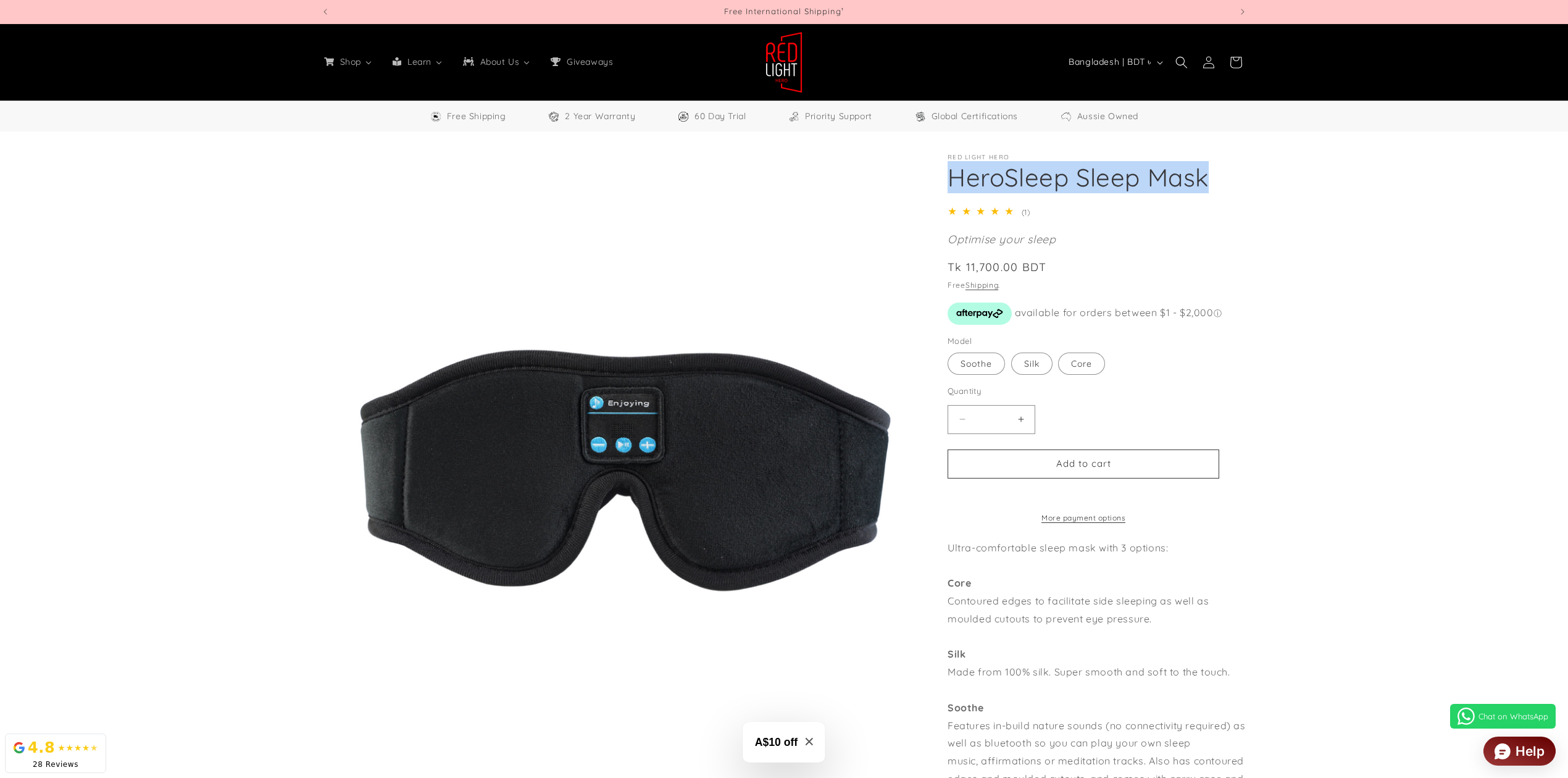
drag, startPoint x: 1210, startPoint y: 185, endPoint x: 924, endPoint y: 186, distance: 286.0
click at [924, 186] on div "Red Light Hero HeroSleep Sleep Mask HeroSleep Sleep Mask 5.0 / 5.0 (1) 1 total …" at bounding box center [1085, 607] width 324 height 908
copy h1 "HeroSleep Sleep Mask"
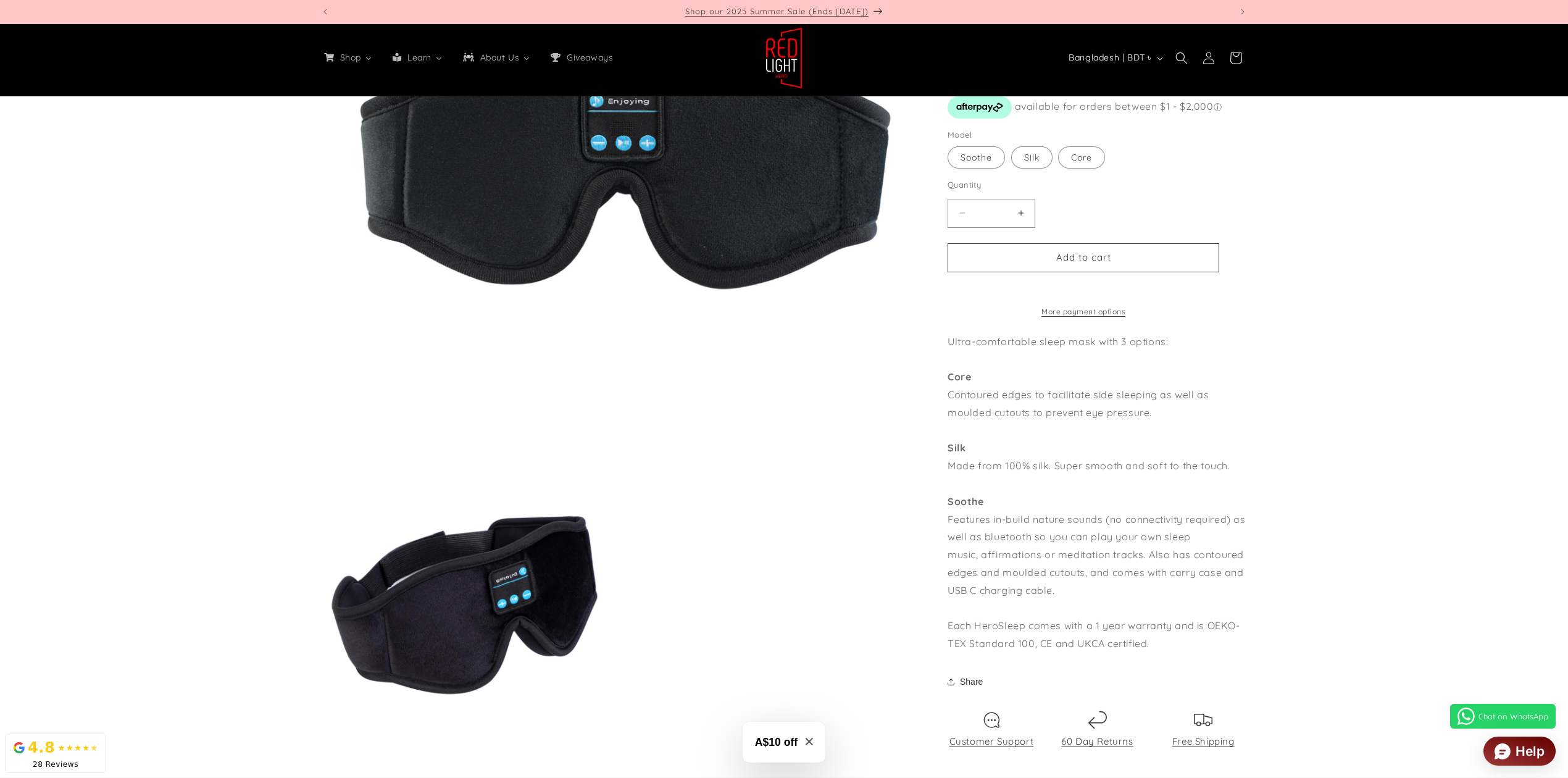
scroll to position [142, 0]
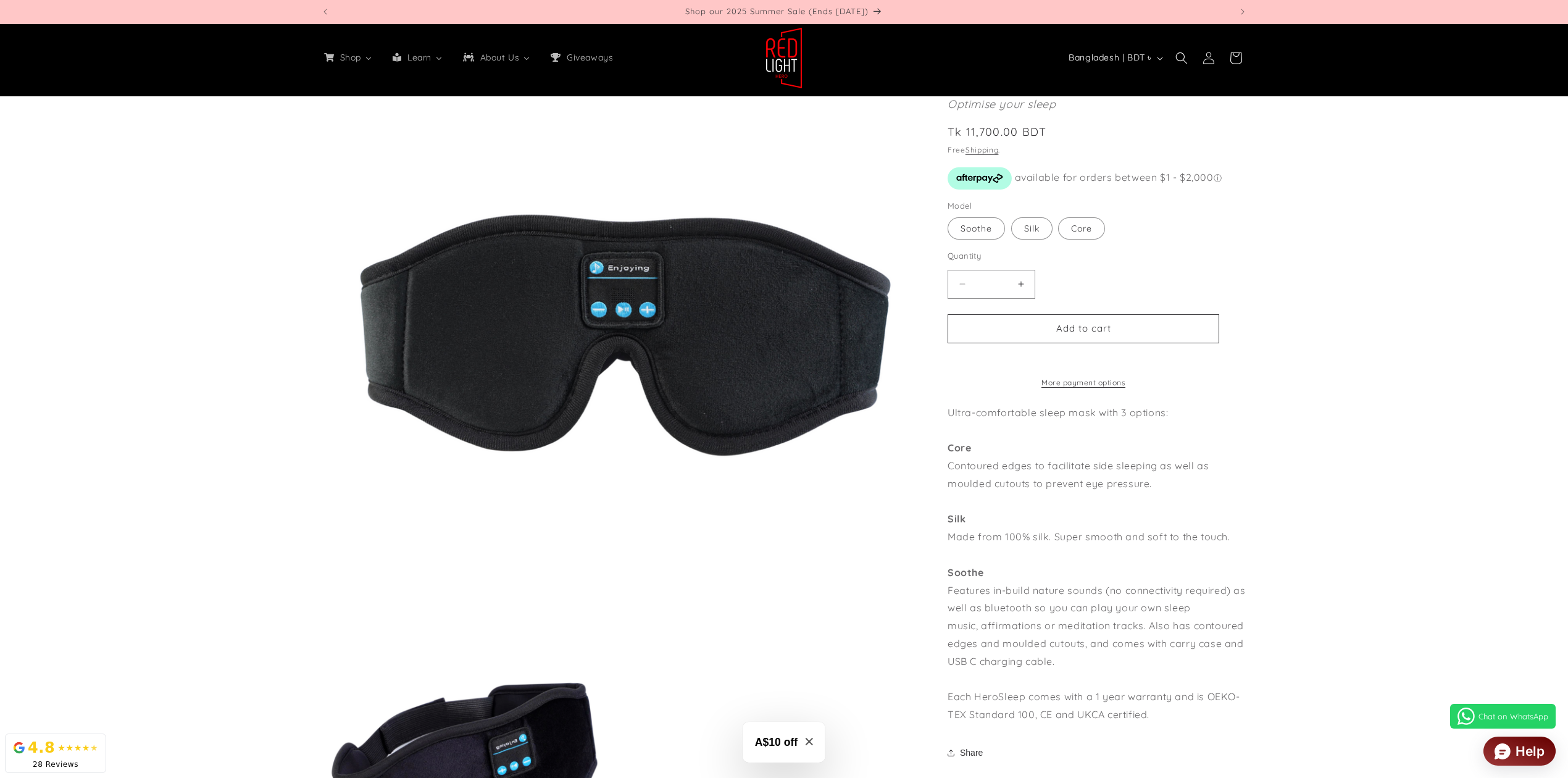
click at [783, 50] on img at bounding box center [784, 58] width 37 height 62
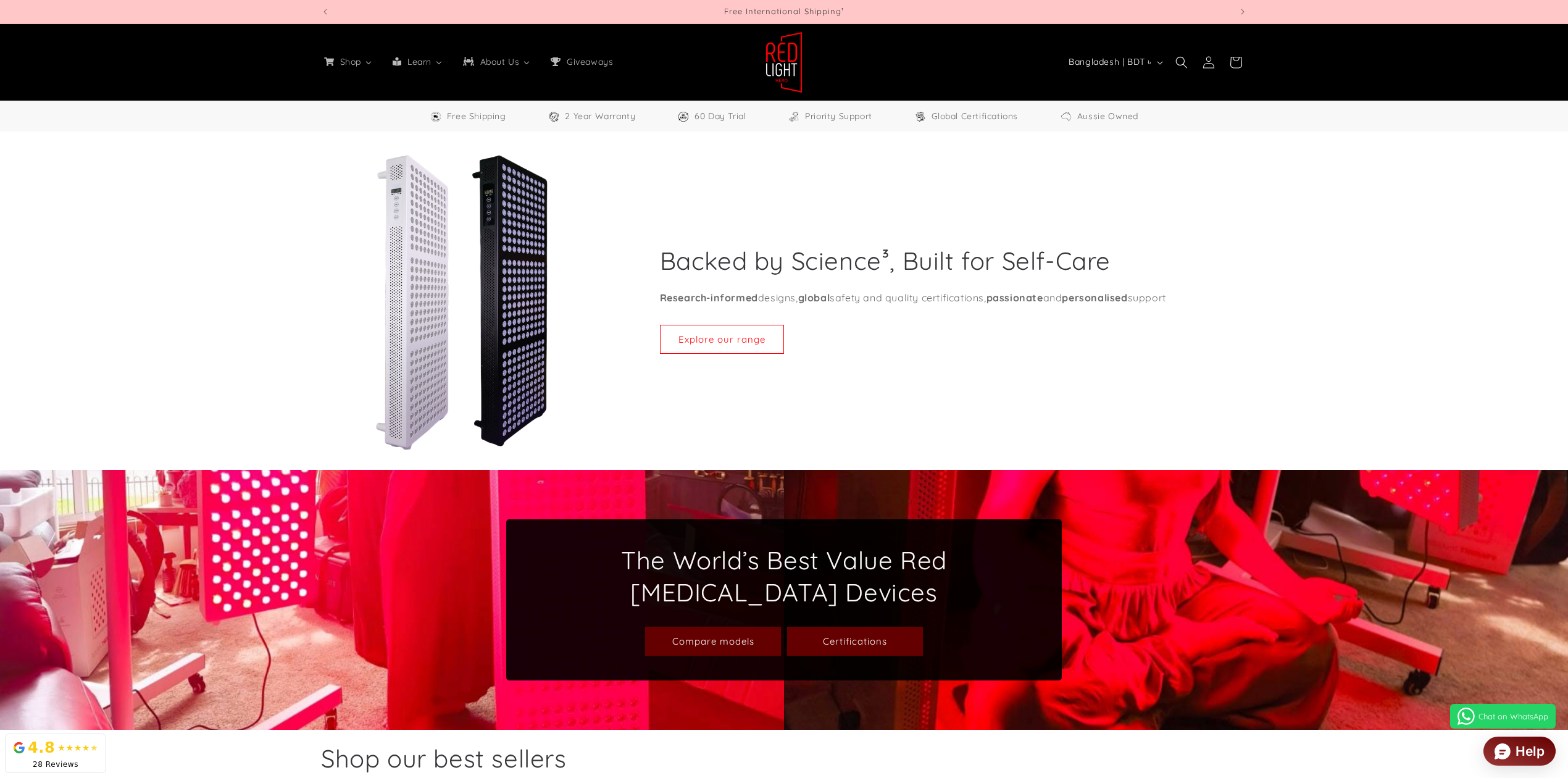
select select "**"
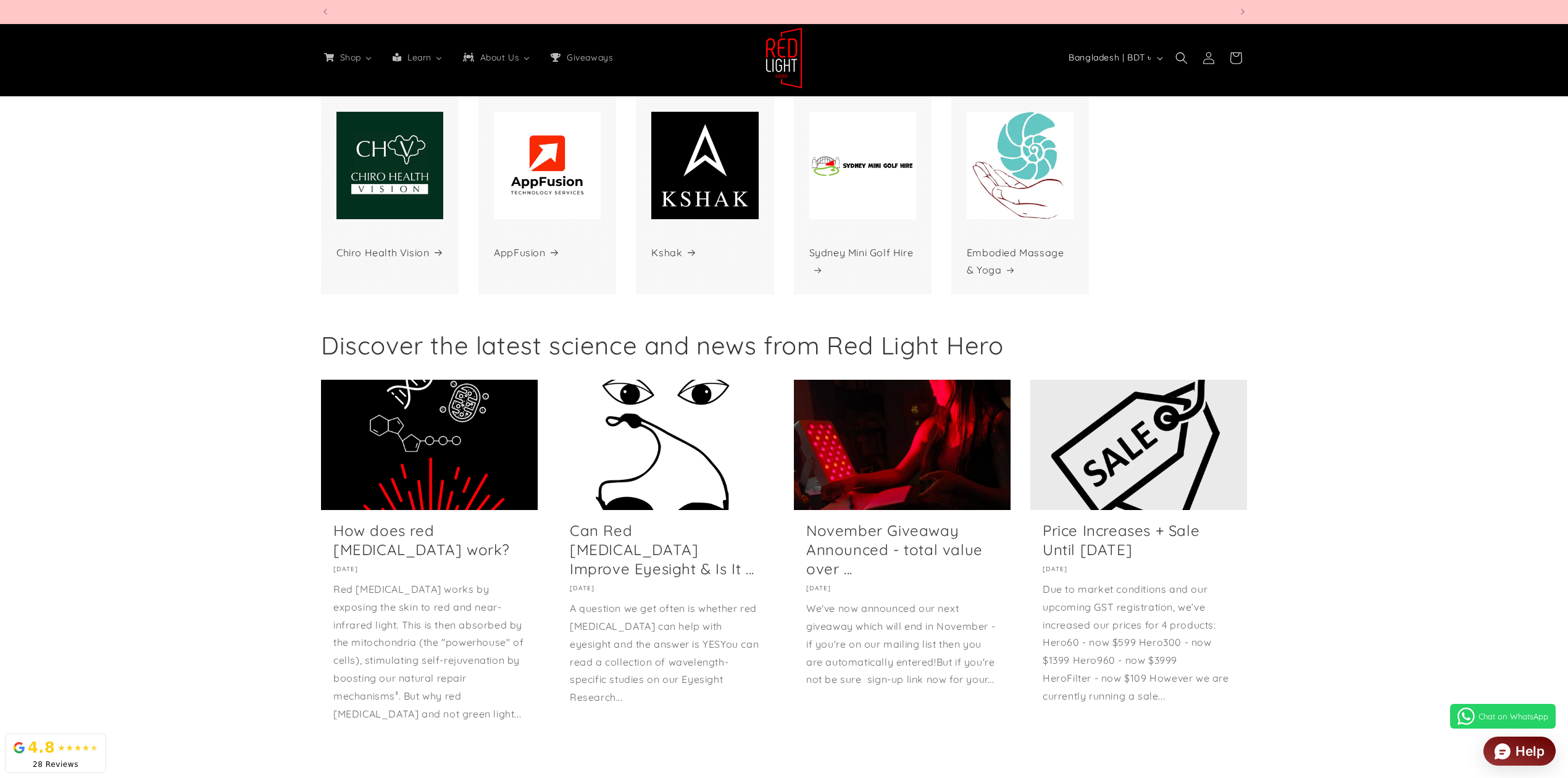
scroll to position [0, 910]
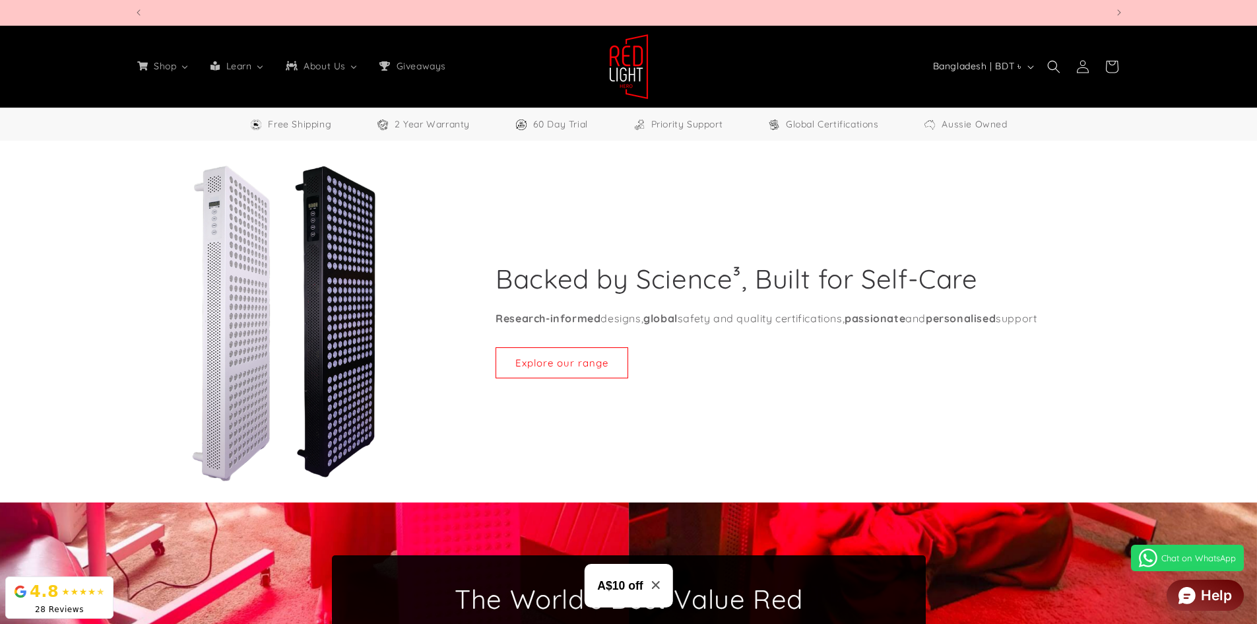
scroll to position [0, 3891]
drag, startPoint x: 341, startPoint y: 213, endPoint x: 613, endPoint y: 198, distance: 273.0
click at [613, 198] on div "Backed by Science³, Built for Self-Care Research-informed designs, global safet…" at bounding box center [786, 322] width 674 height 317
drag, startPoint x: 339, startPoint y: 208, endPoint x: 917, endPoint y: 185, distance: 578.5
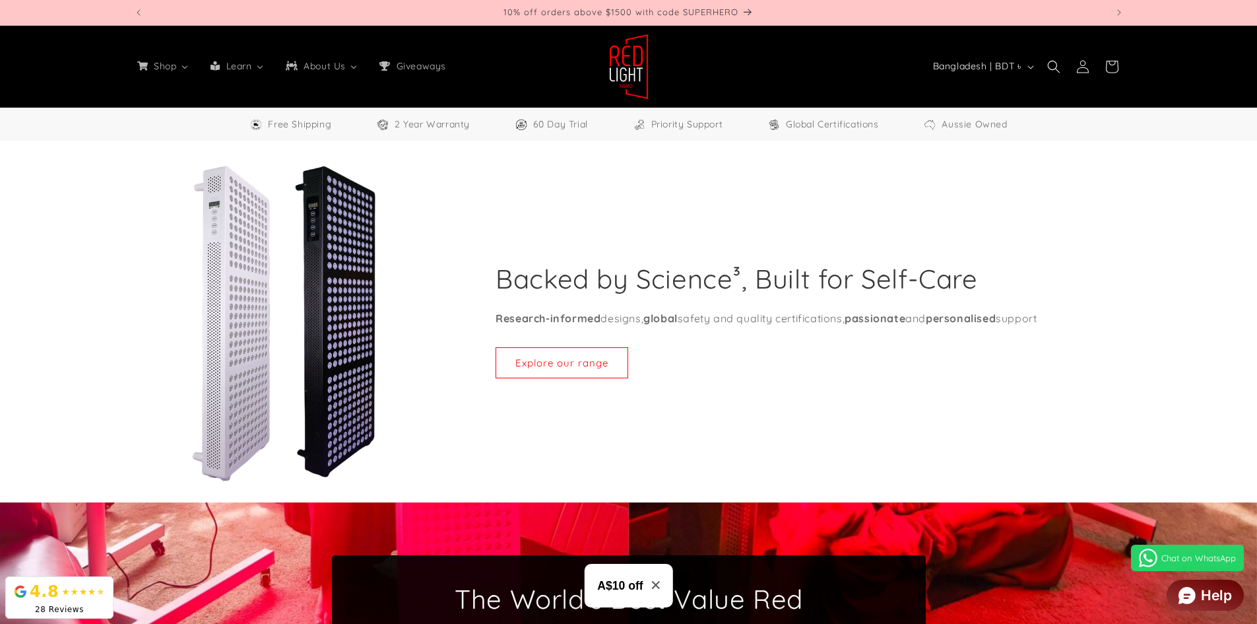
click at [915, 186] on div "Backed by Science³, Built for Self-Care Research-informed designs, global safet…" at bounding box center [786, 322] width 674 height 317
click at [1083, 274] on div "Backed by Science³, Built for Self-Care Research-informed designs, global safet…" at bounding box center [786, 322] width 674 height 317
